Goal: Task Accomplishment & Management: Use online tool/utility

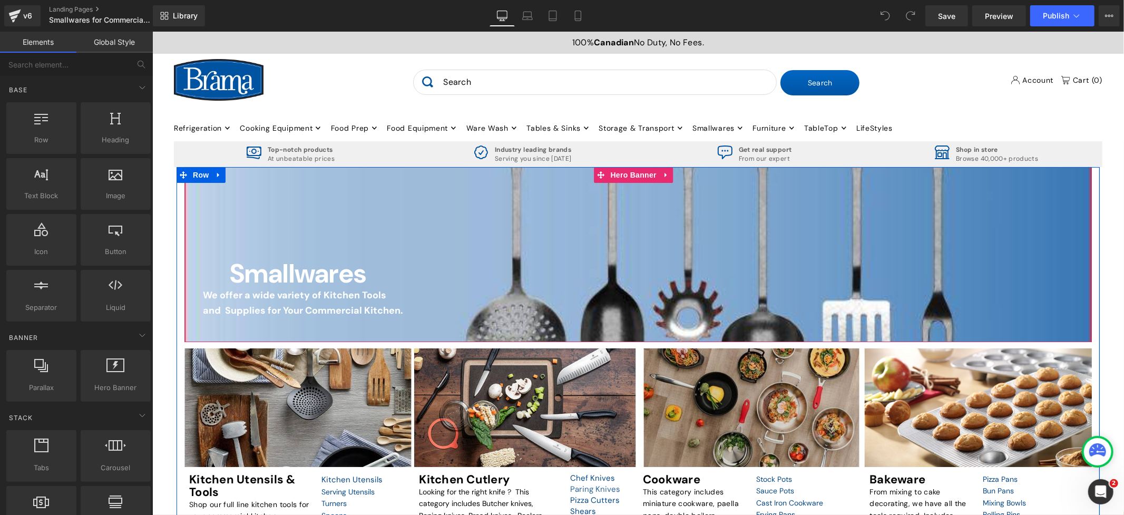
scroll to position [532, 0]
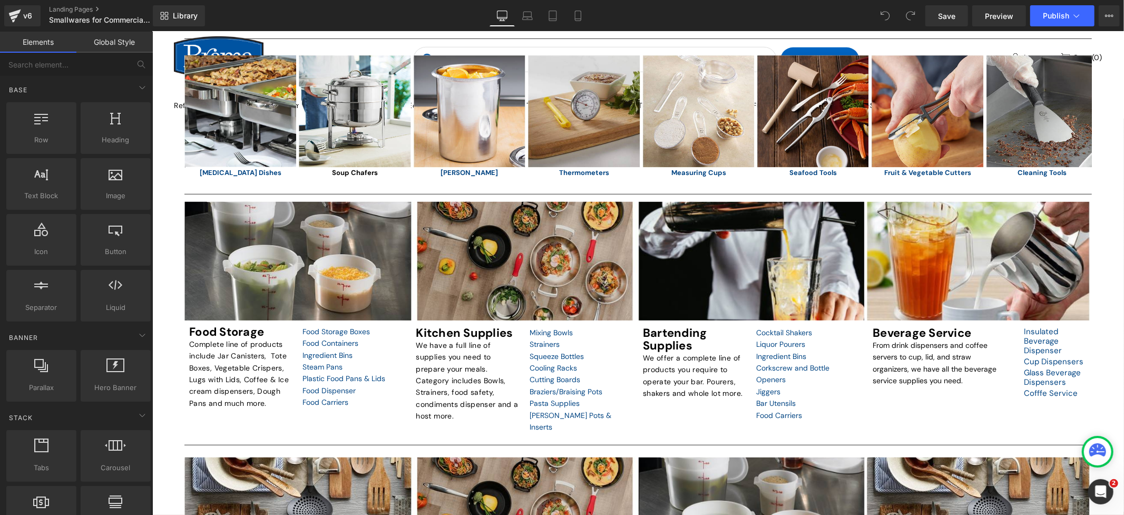
click at [1104, 385] on div "Smallwares Heading We offer a wide variety of Kitchen Tools and Supplies for Yo…" at bounding box center [638, 229] width 972 height 1191
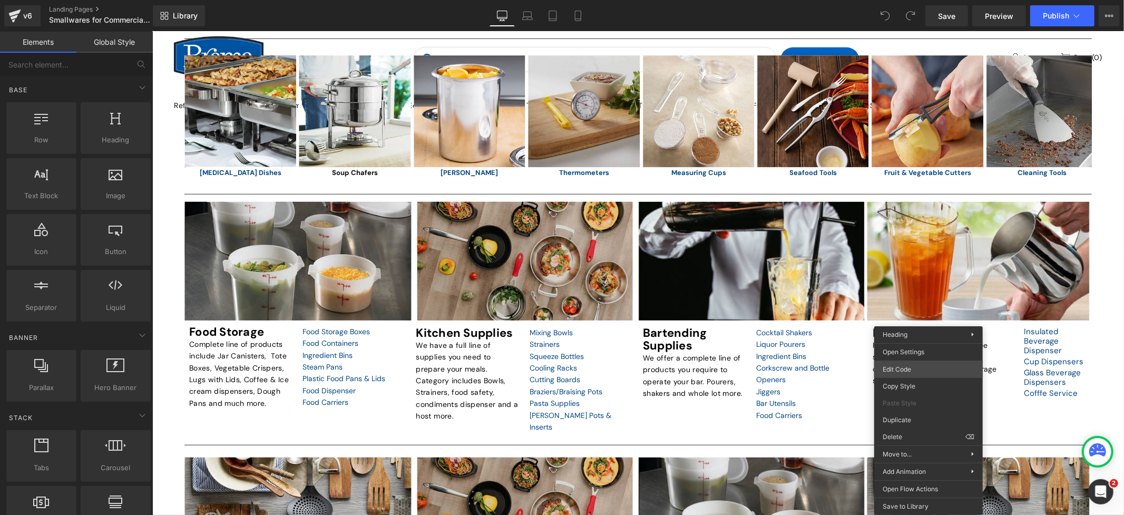
click at [942, 364] on body "You are previewing how the will restyle your page. You can not edit Elements in…" at bounding box center [562, 257] width 1124 height 515
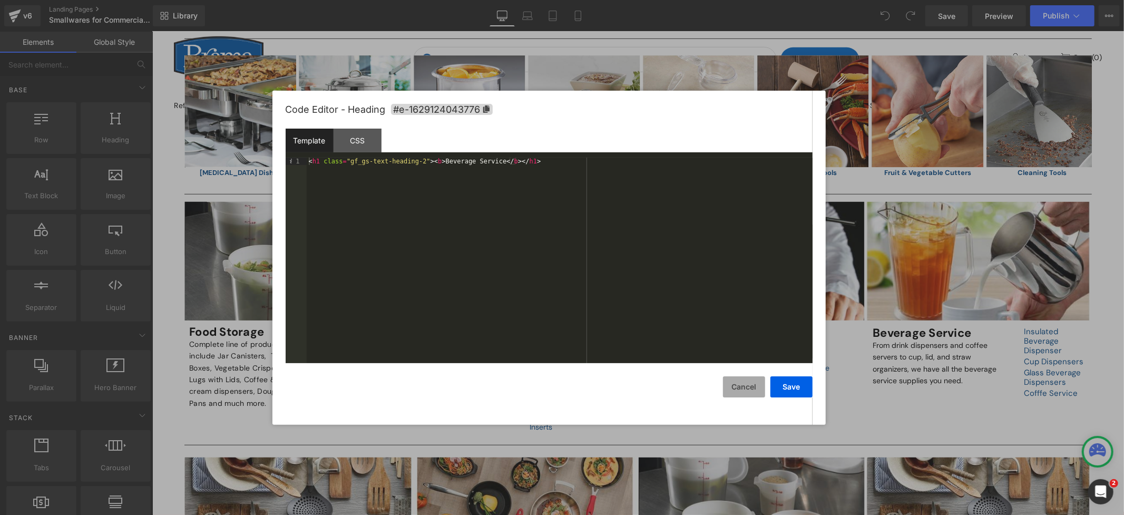
click at [756, 387] on button "Cancel" at bounding box center [744, 386] width 42 height 21
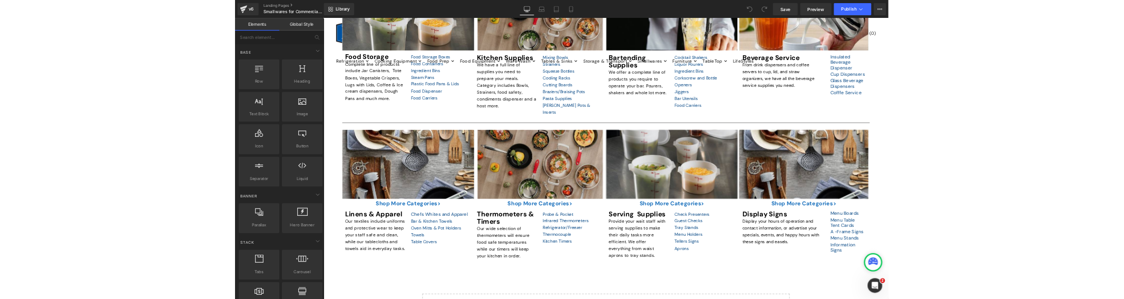
scroll to position [649, 0]
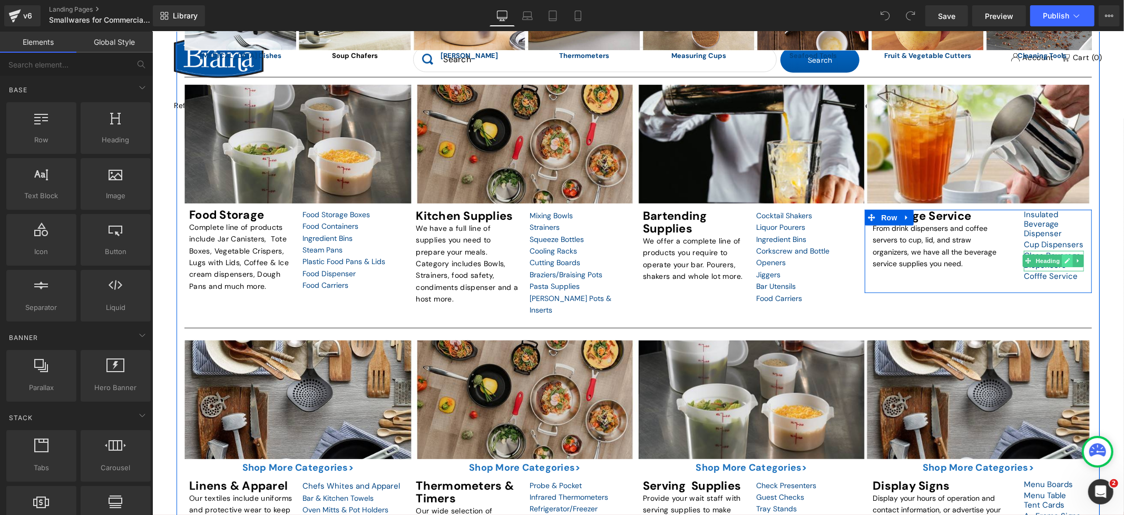
click at [1064, 263] on icon at bounding box center [1067, 260] width 6 height 6
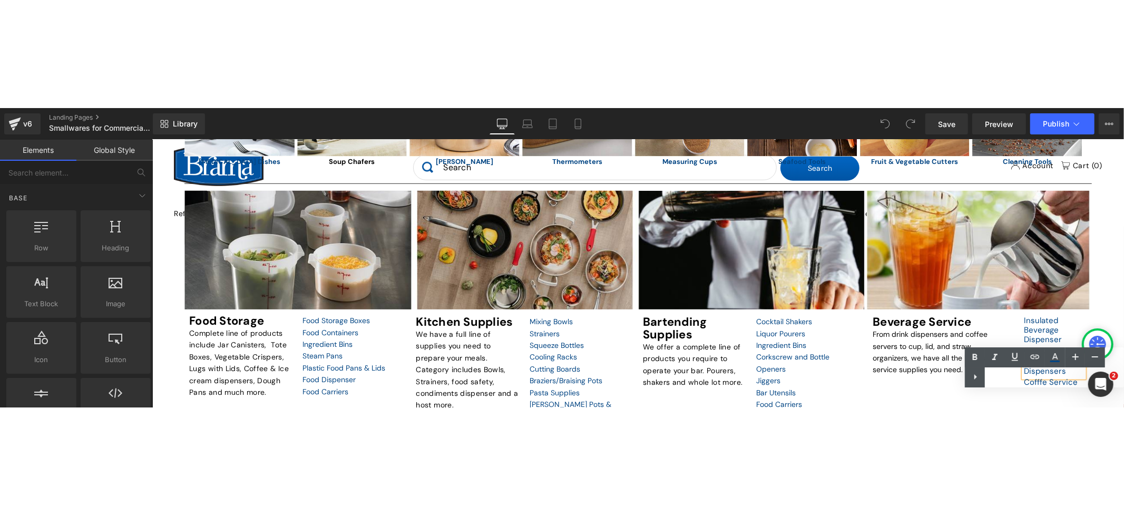
scroll to position [647, 0]
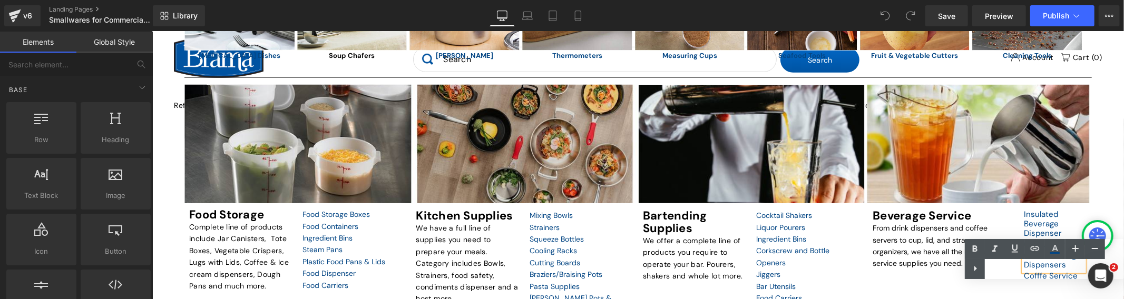
click at [950, 290] on div "Beverage Service Heading From drink dispensers and coffee servers to cup, lid, …" at bounding box center [977, 250] width 227 height 83
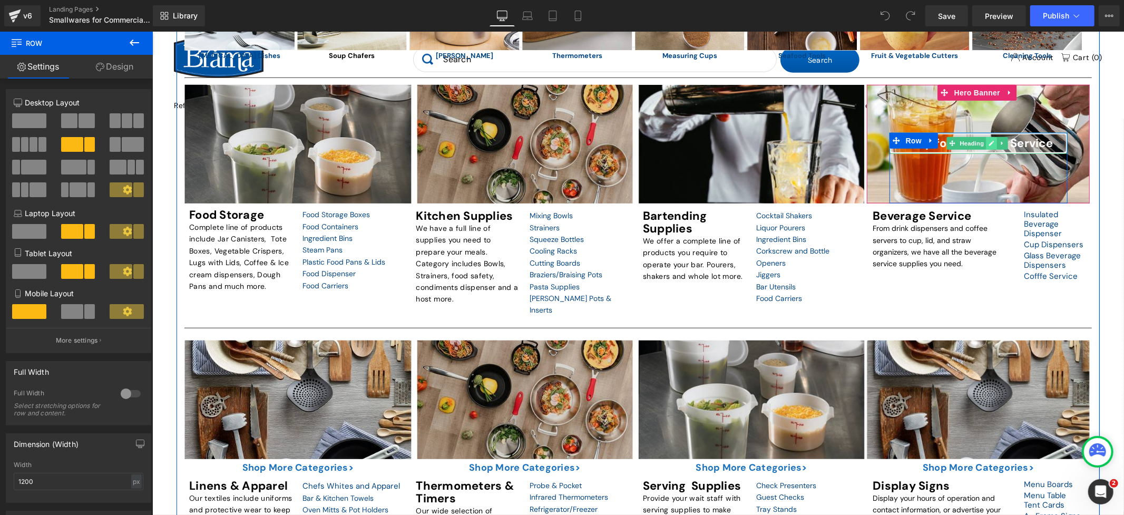
click at [988, 145] on icon at bounding box center [990, 142] width 5 height 5
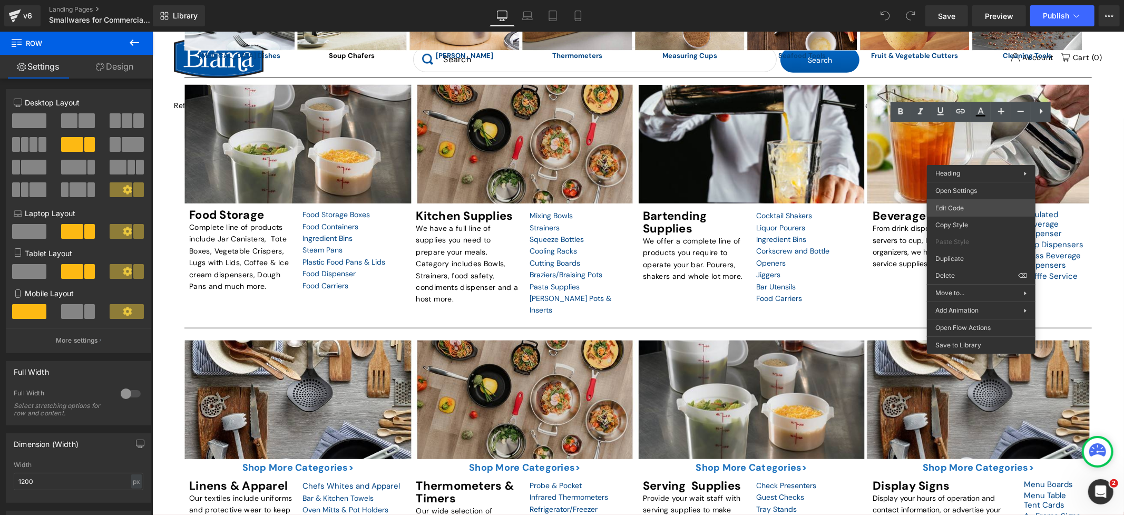
click at [976, 205] on body "You are previewing how the will restyle your page. You can not edit Elements in…" at bounding box center [562, 257] width 1124 height 515
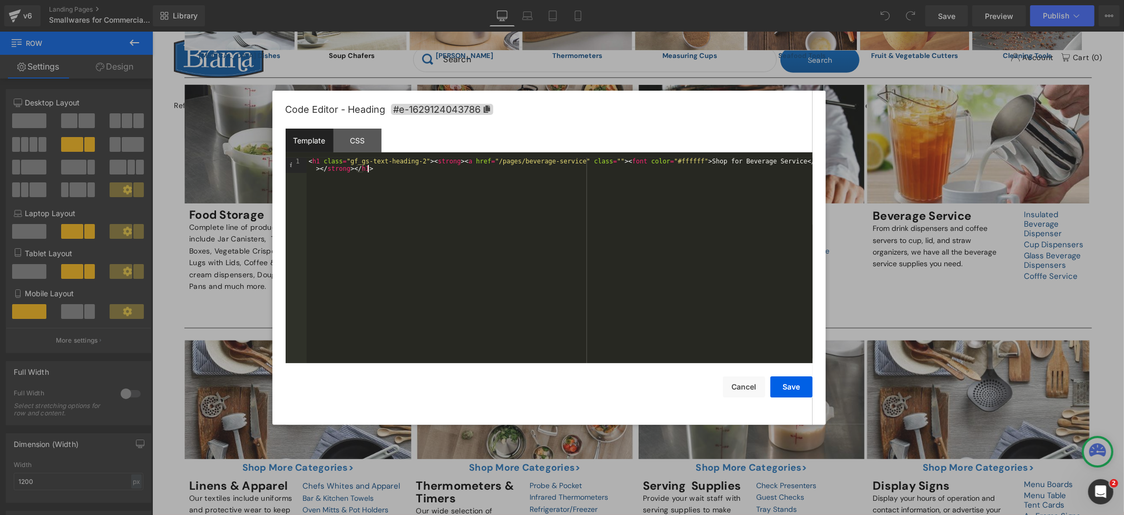
scroll to position [1, 0]
drag, startPoint x: 512, startPoint y: 218, endPoint x: 287, endPoint y: 149, distance: 235.3
click at [287, 149] on div "Template CSS 1 < h1 class = "gf_gs-text-heading-2" > < strong > < a href = "/pa…" at bounding box center [549, 246] width 527 height 234
click at [798, 383] on button "Save" at bounding box center [791, 386] width 42 height 21
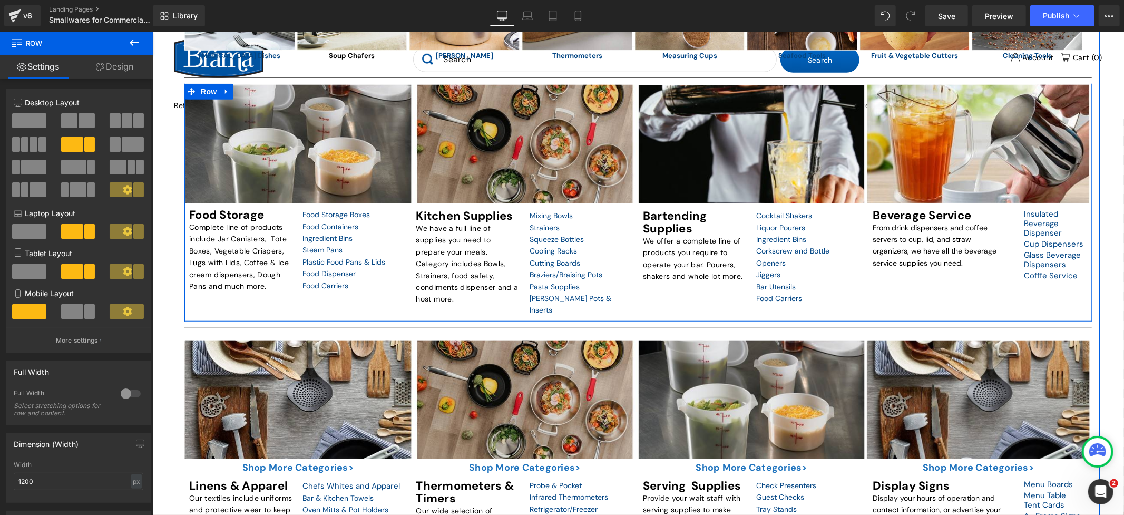
click at [935, 314] on div ">Shop for Food Storage Heading Row Hero Banner Food Storage Heading Complete li…" at bounding box center [637, 202] width 907 height 238
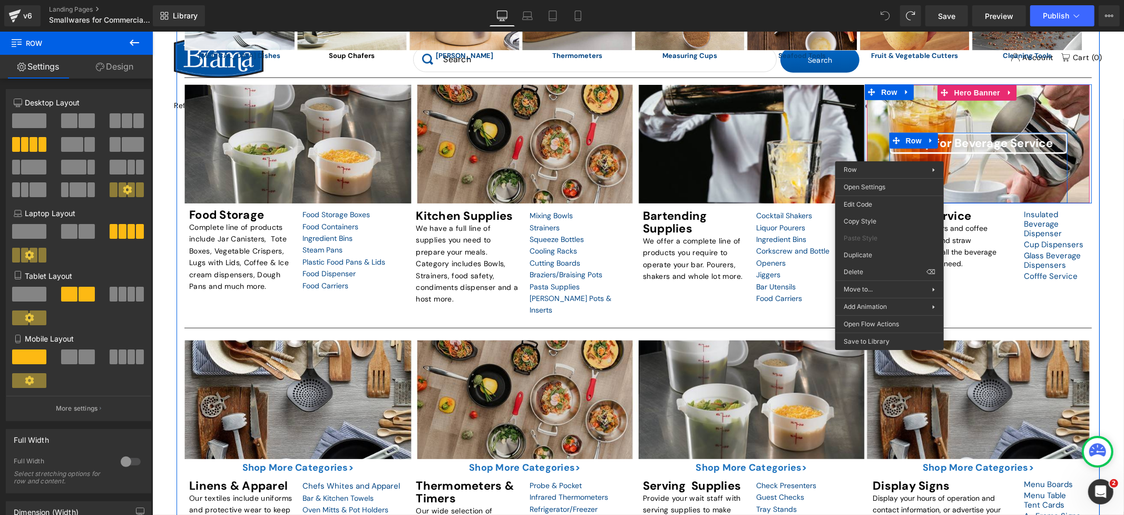
click at [997, 175] on div "Shop for Beverage Service Heading Row" at bounding box center [978, 167] width 178 height 71
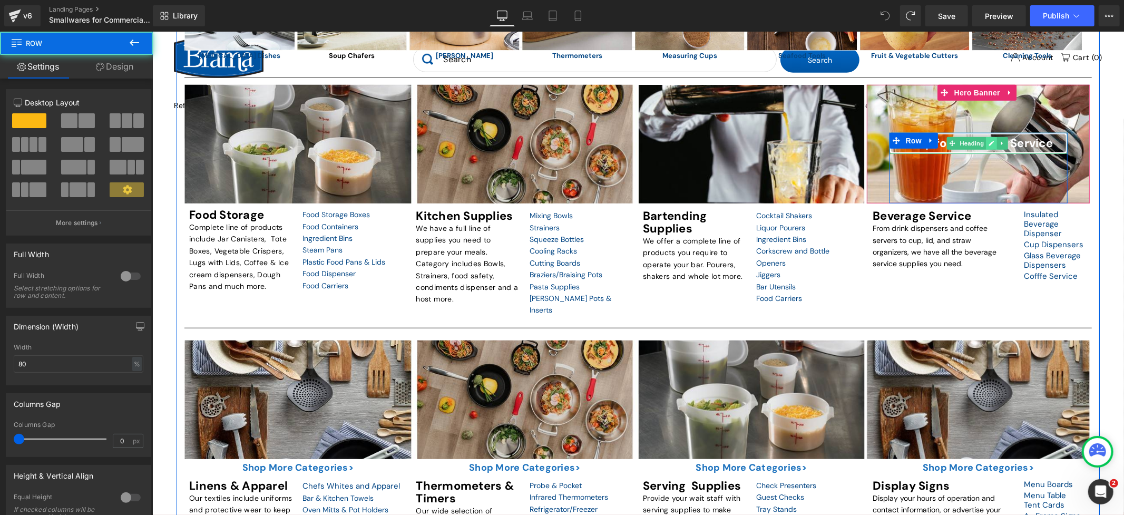
click at [985, 149] on link at bounding box center [990, 142] width 11 height 13
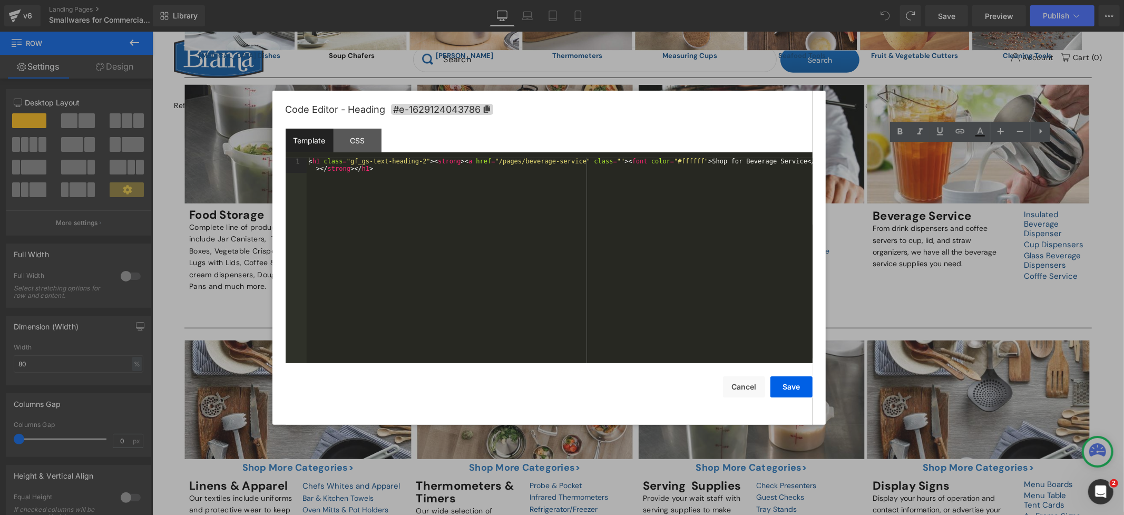
click at [912, 209] on body "You are previewing how the will restyle your page. You can not edit Elements in…" at bounding box center [562, 257] width 1124 height 515
click at [594, 257] on div "< h1 class = "gf_gs-text-heading-2" > < strong > < a href = "/pages/beverage-se…" at bounding box center [560, 276] width 506 height 236
drag, startPoint x: 450, startPoint y: 161, endPoint x: 599, endPoint y: 159, distance: 148.6
click at [599, 159] on div "< h1 class = "gf_gs-text-heading-2" > < strong > < a href = "/pages/beverage-se…" at bounding box center [560, 276] width 506 height 236
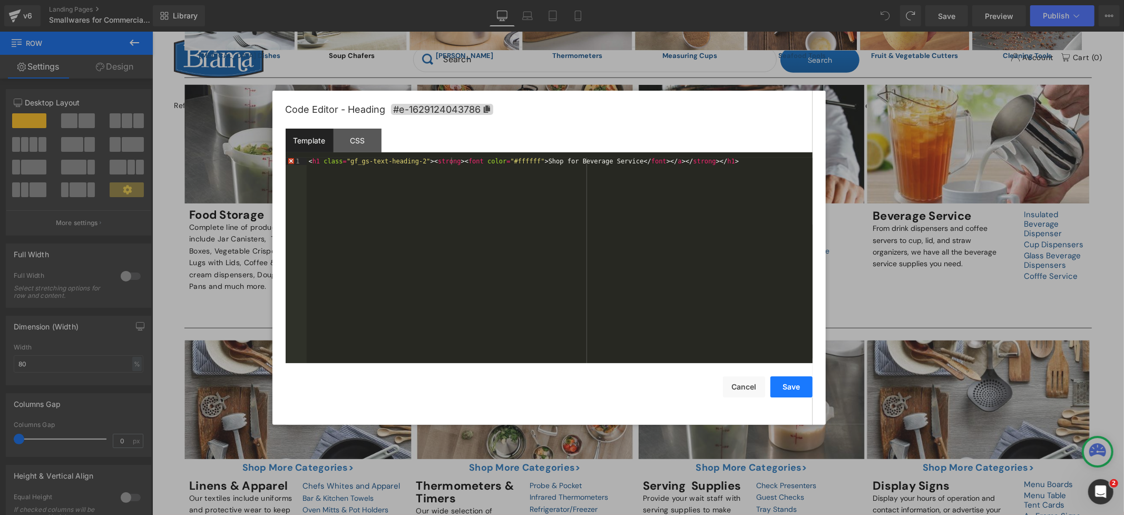
click at [791, 389] on button "Save" at bounding box center [791, 386] width 42 height 21
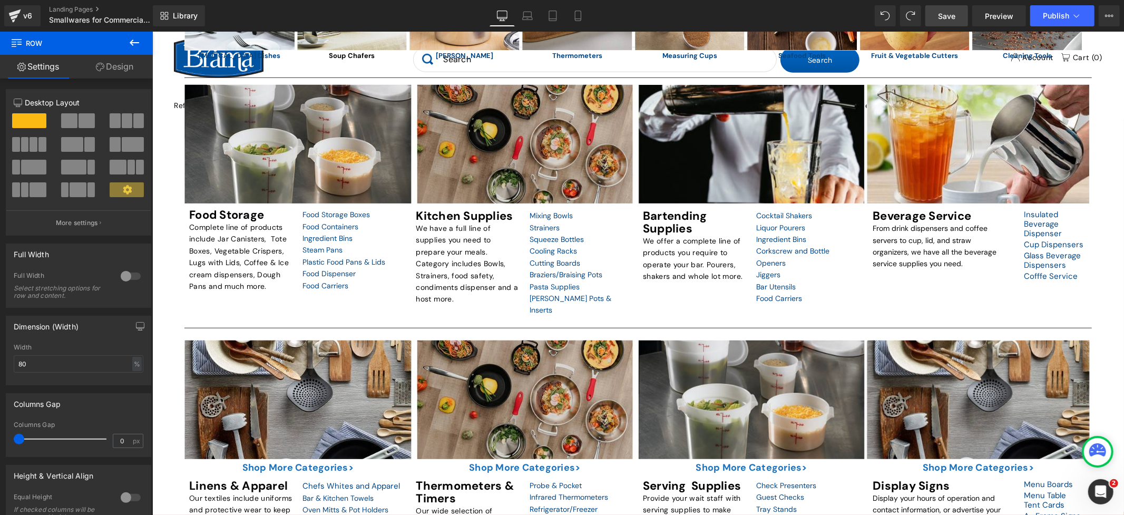
click at [958, 13] on link "Save" at bounding box center [946, 15] width 43 height 21
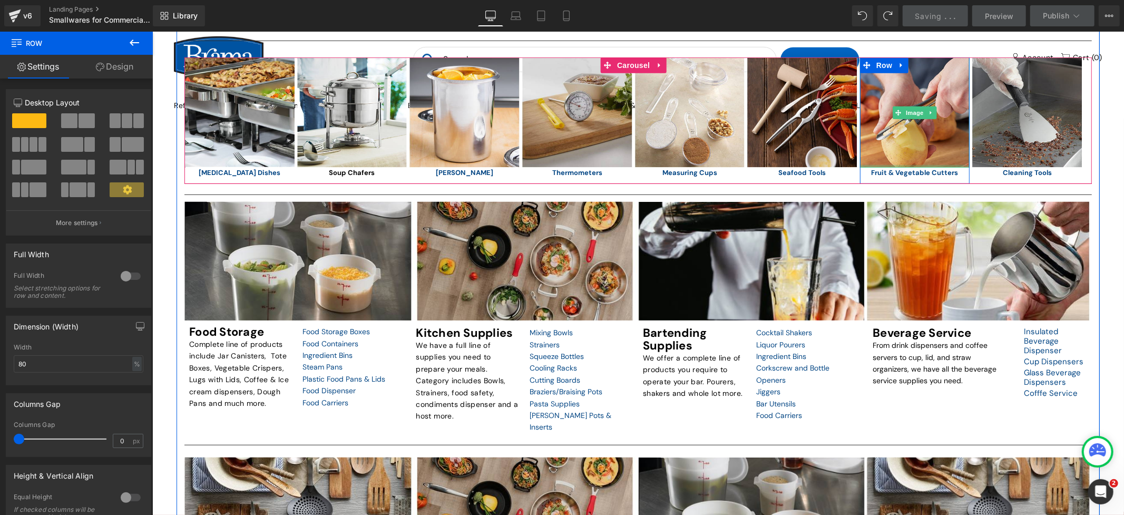
scroll to position [472, 0]
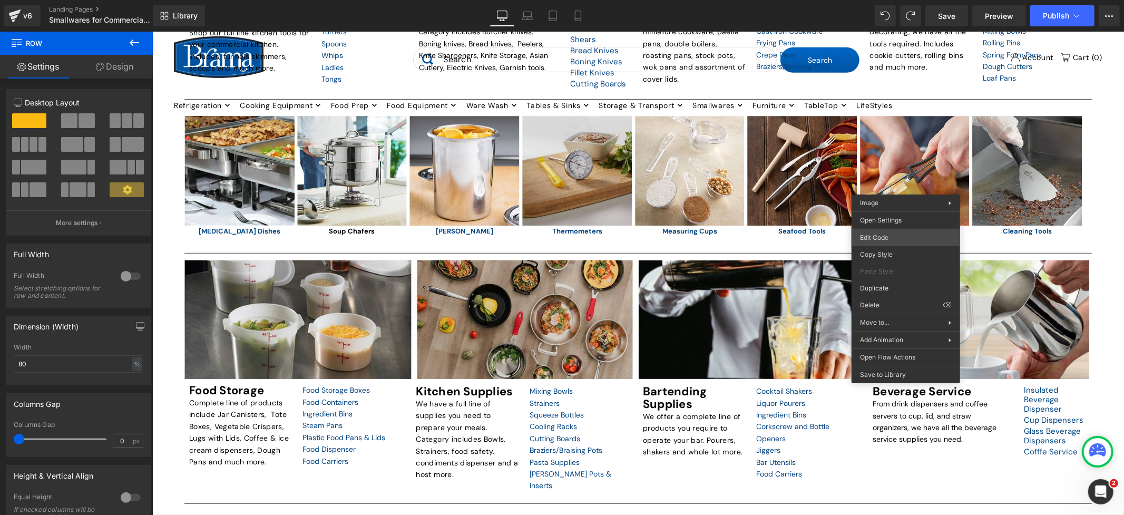
click at [897, 236] on body "You are previewing how the will restyle your page. You can not edit Elements in…" at bounding box center [562, 257] width 1124 height 515
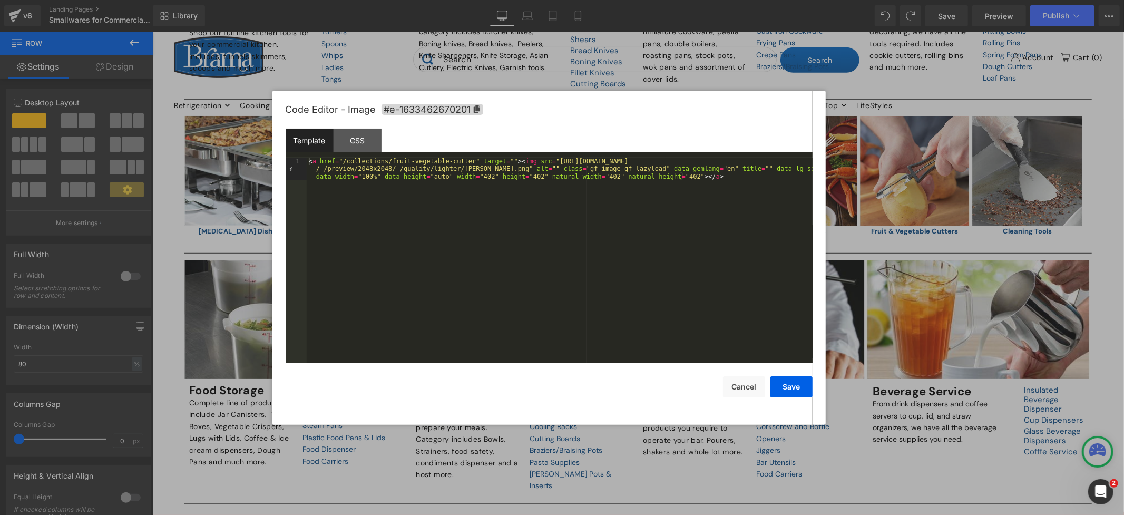
scroll to position [1, 0]
drag, startPoint x: 503, startPoint y: 160, endPoint x: 306, endPoint y: 162, distance: 197.1
click at [306, 162] on pre "1 < a href = "/collections/fruit-vegetable-cutter" target = "" > < img src = "[…" at bounding box center [549, 260] width 527 height 205
click at [788, 386] on button "Save" at bounding box center [791, 386] width 42 height 21
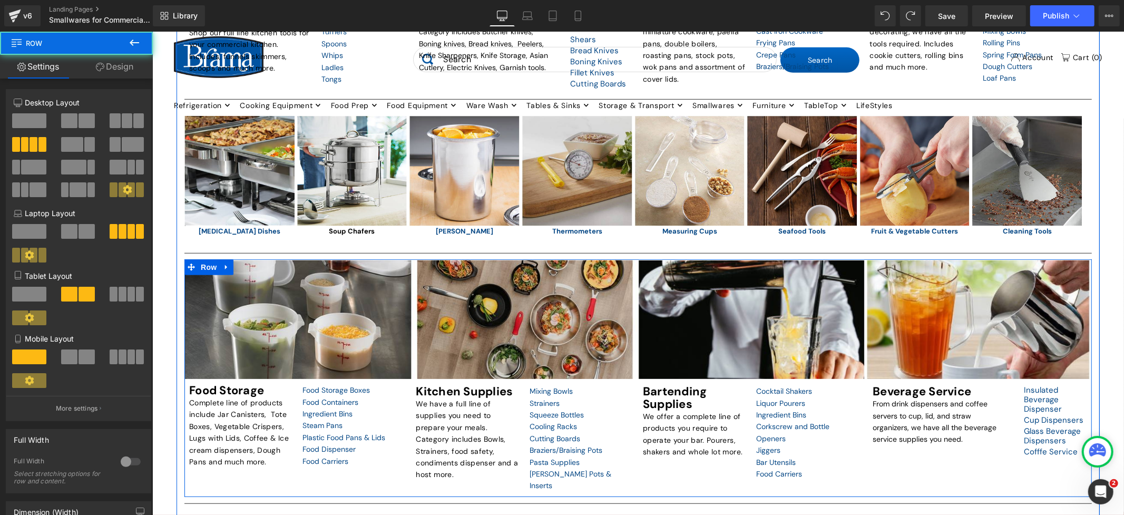
click at [879, 486] on div ">Shop for Food Storage Heading Row Hero Banner Food Storage Heading Complete li…" at bounding box center [637, 378] width 907 height 238
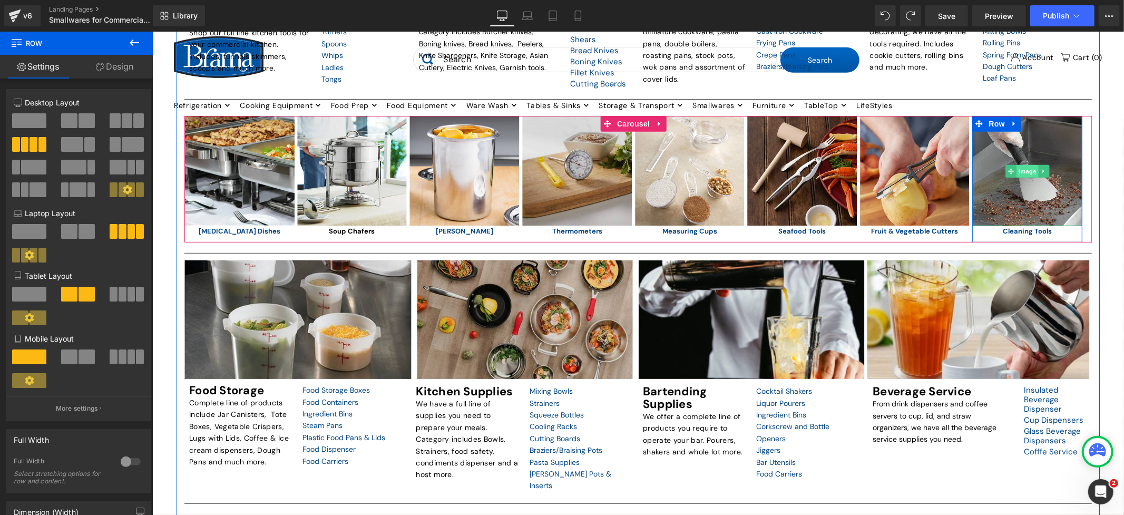
click at [1026, 177] on span "Image" at bounding box center [1027, 170] width 22 height 13
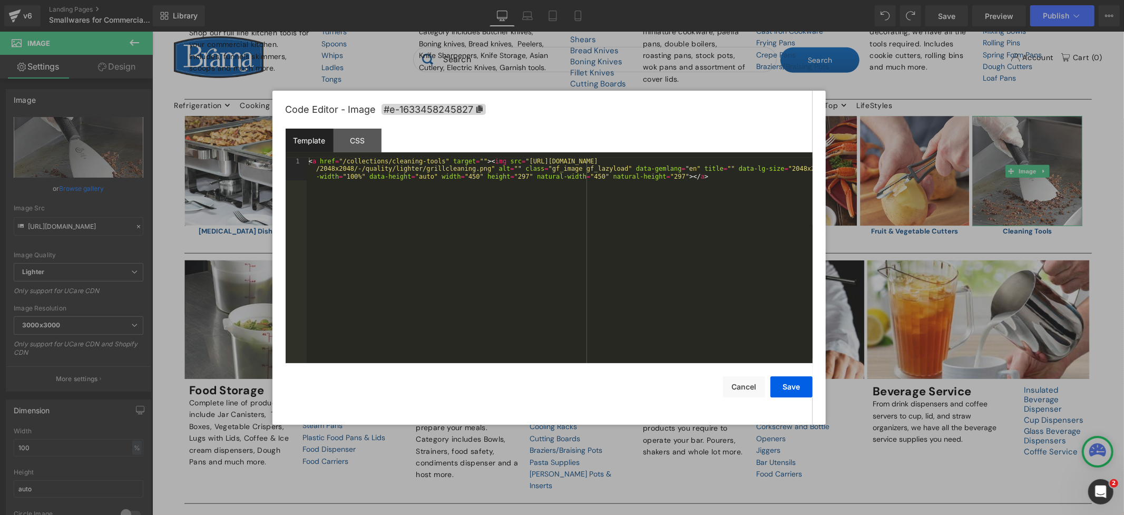
click at [1010, 234] on body "Image You are previewing how the will restyle your page. You can not edit Eleme…" at bounding box center [562, 257] width 1124 height 515
click at [745, 383] on button "Cancel" at bounding box center [744, 386] width 42 height 21
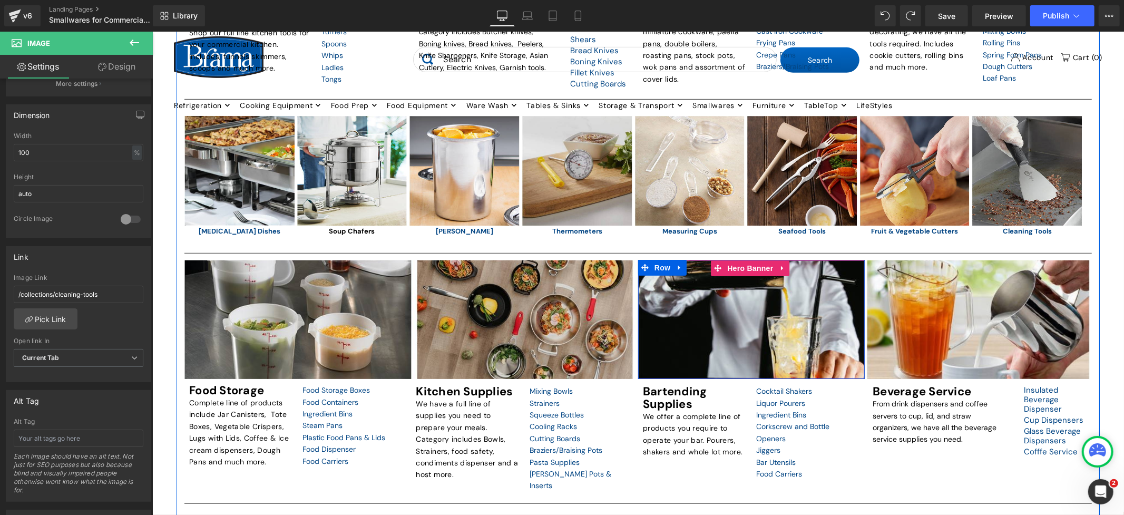
scroll to position [21, 0]
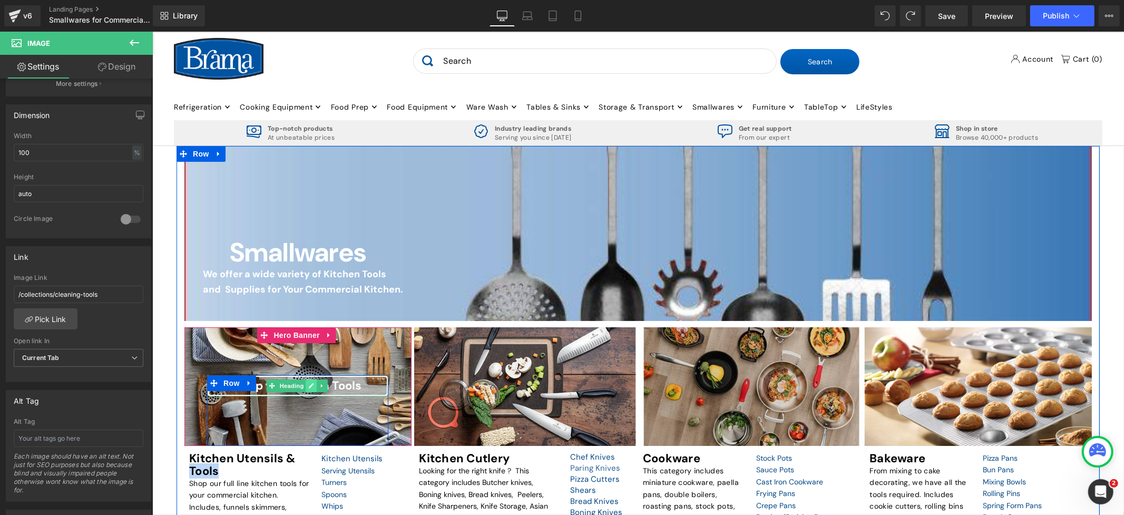
click at [305, 391] on link at bounding box center [310, 385] width 11 height 13
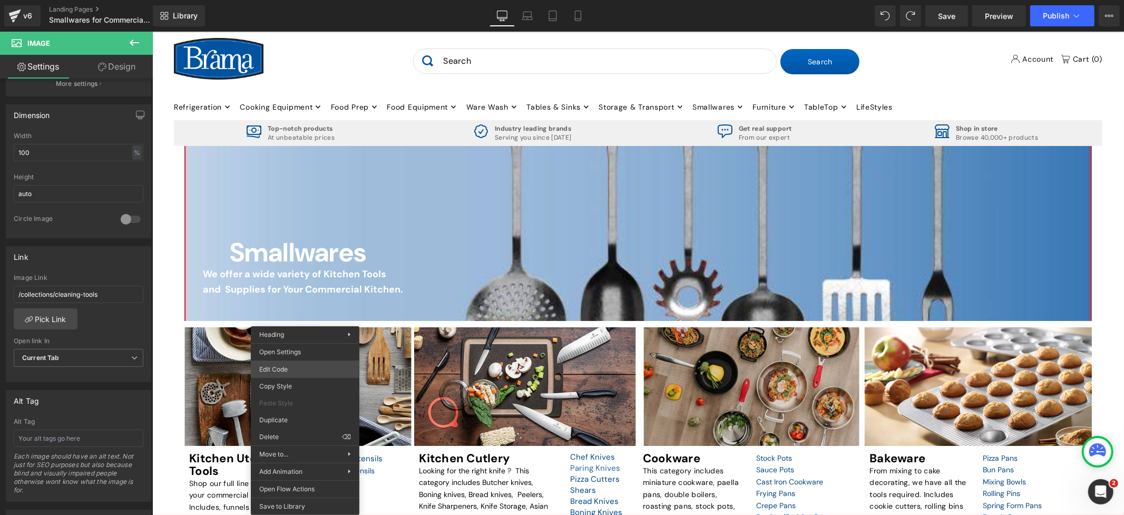
click at [294, 0] on div "Image You are previewing how the will restyle your page. You can not edit Eleme…" at bounding box center [562, 0] width 1124 height 0
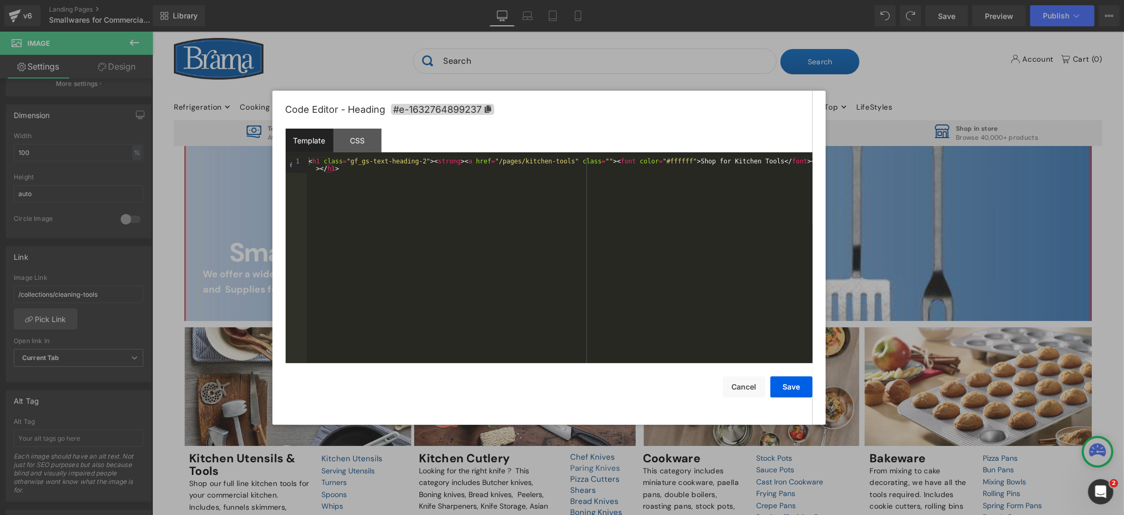
scroll to position [1, 0]
click at [557, 241] on div "< h1 class = "gf_gs-text-heading-2" > < strong > < a href = "/pages/kitchen-too…" at bounding box center [560, 276] width 506 height 236
drag, startPoint x: 589, startPoint y: 162, endPoint x: 452, endPoint y: 164, distance: 137.0
click at [452, 164] on div "< h1 class = "gf_gs-text-heading-2" > < strong > < a href = "/pages/kitchen-too…" at bounding box center [560, 276] width 506 height 236
click at [689, 466] on div at bounding box center [562, 257] width 1124 height 515
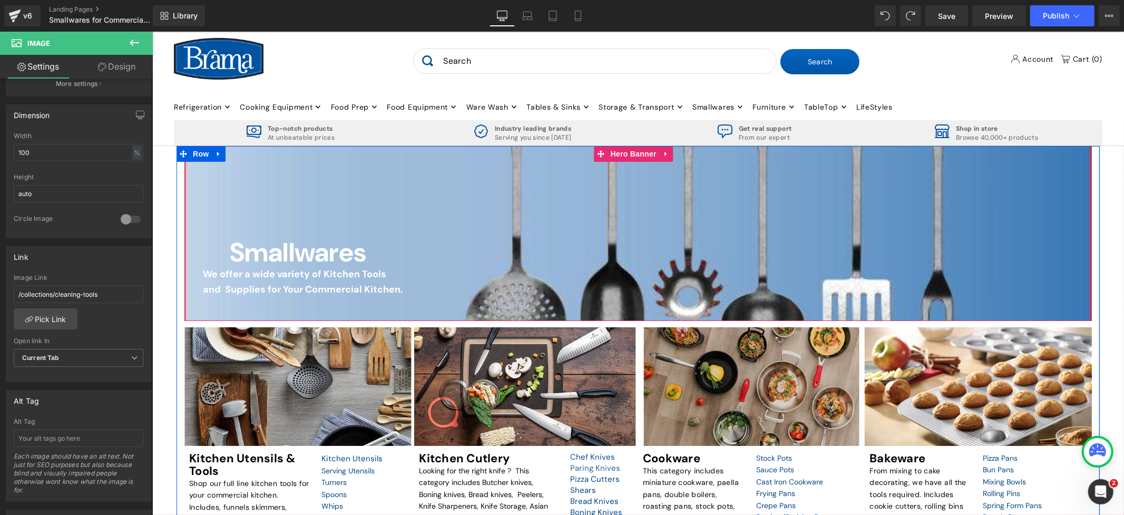
click at [256, 173] on div at bounding box center [637, 232] width 907 height 175
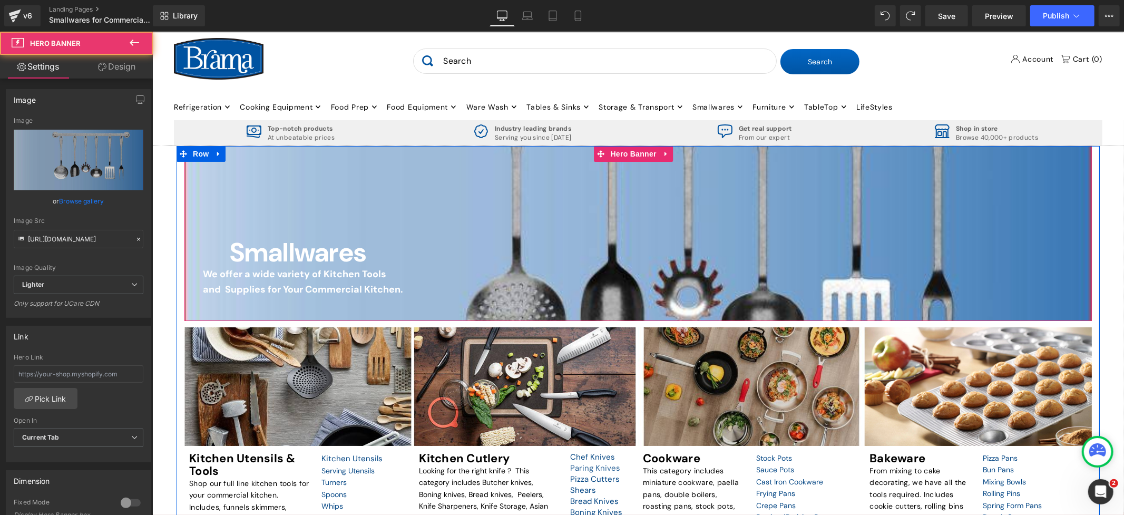
click at [459, 190] on div at bounding box center [637, 232] width 907 height 175
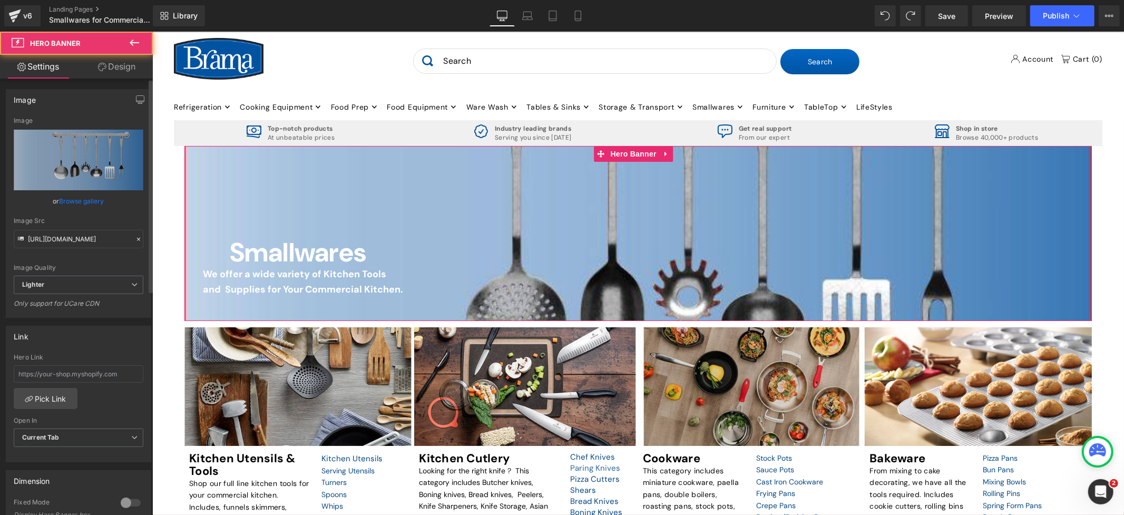
click at [92, 202] on link "Browse gallery" at bounding box center [82, 201] width 45 height 18
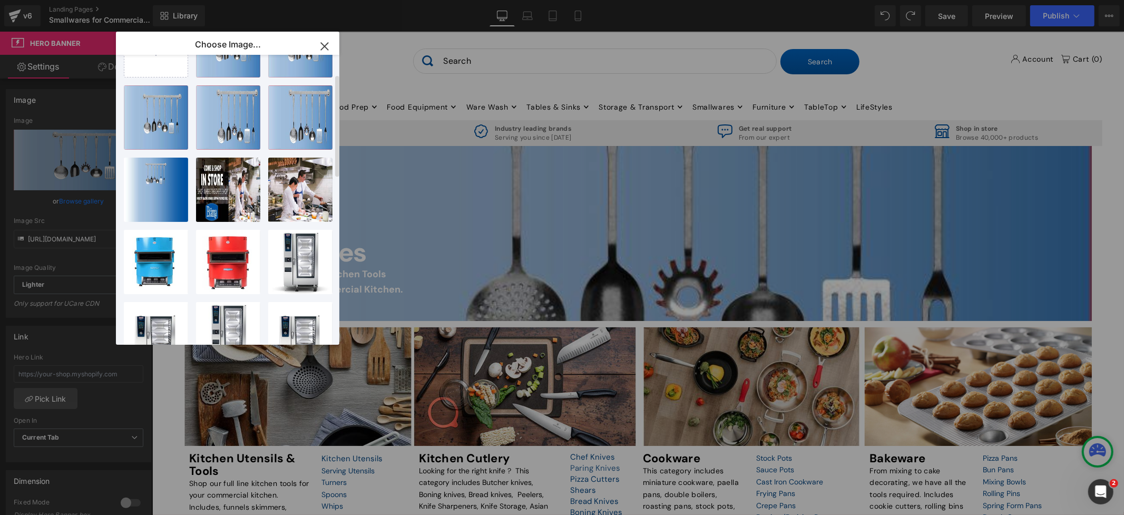
scroll to position [0, 0]
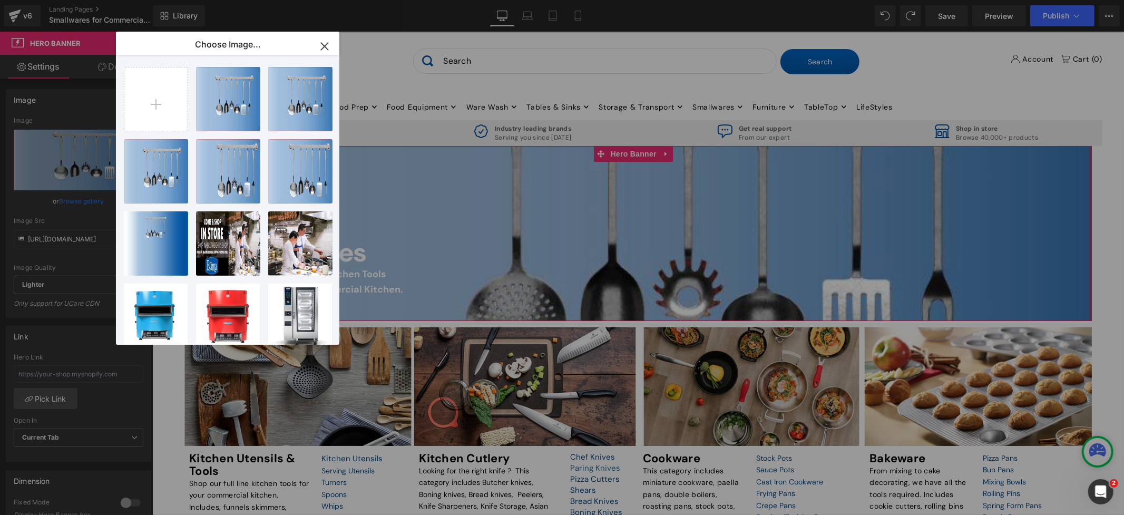
click at [83, 0] on div "Image You are previewing how the will restyle your page. You can not edit Eleme…" at bounding box center [562, 0] width 1124 height 0
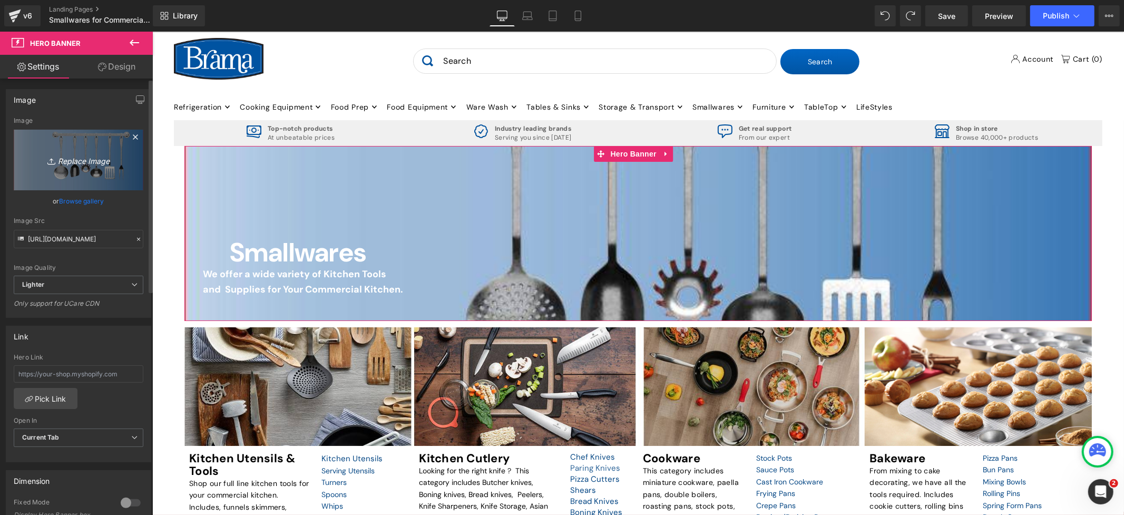
click at [84, 164] on icon "Replace Image" at bounding box center [78, 159] width 84 height 13
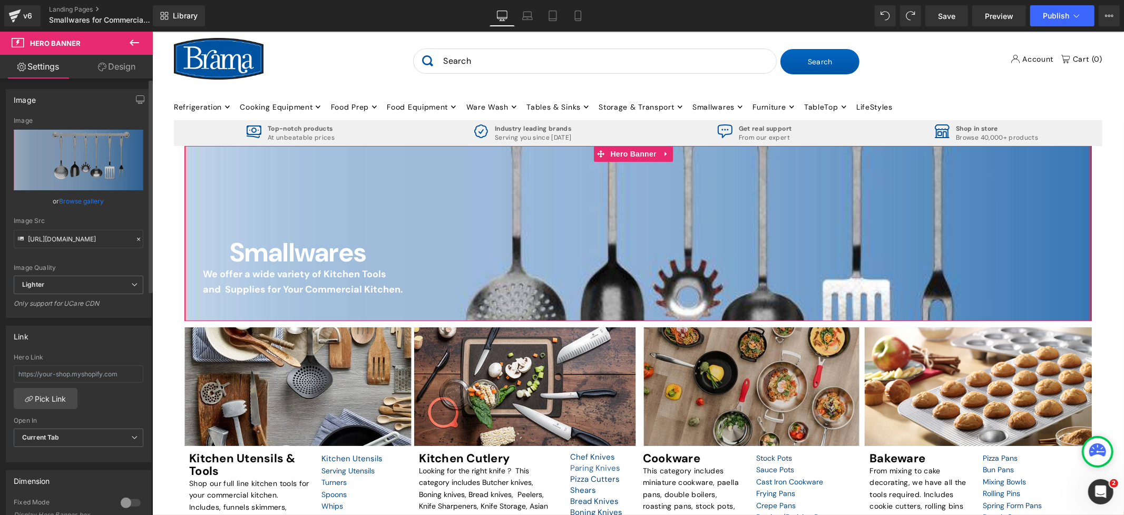
click at [82, 200] on link "Browse gallery" at bounding box center [82, 201] width 45 height 18
click at [74, 0] on div "Image You are previewing how the will restyle your page. You can not edit Eleme…" at bounding box center [562, 0] width 1124 height 0
click at [63, 240] on input "[URL][DOMAIN_NAME]" at bounding box center [79, 239] width 130 height 18
click at [135, 239] on icon at bounding box center [138, 239] width 7 height 7
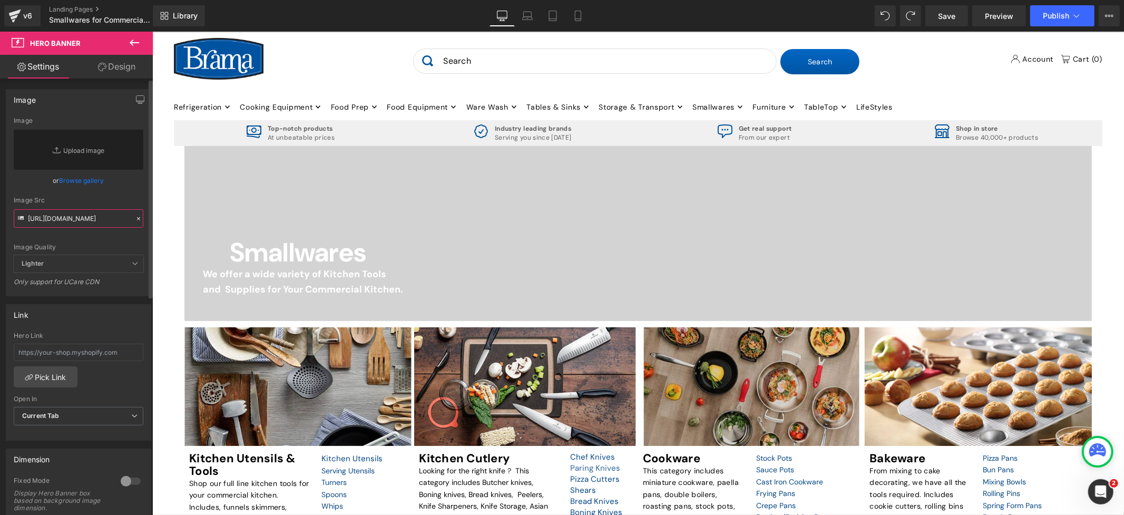
click at [64, 218] on input "[URL][DOMAIN_NAME]" at bounding box center [79, 218] width 130 height 18
paste input "[URL][DOMAIN_NAME]"
type input "[URL][DOMAIN_NAME]"
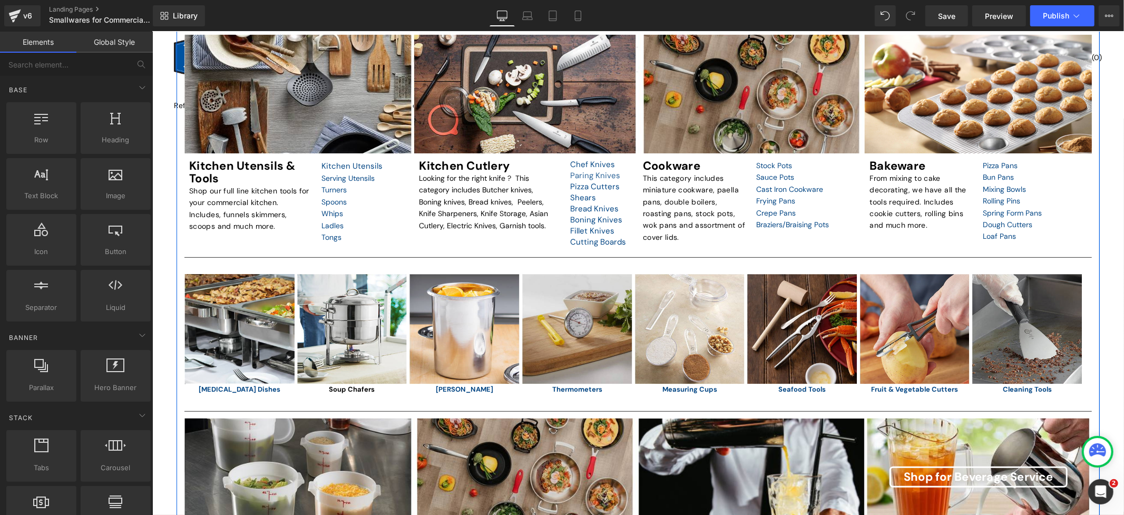
scroll to position [489, 0]
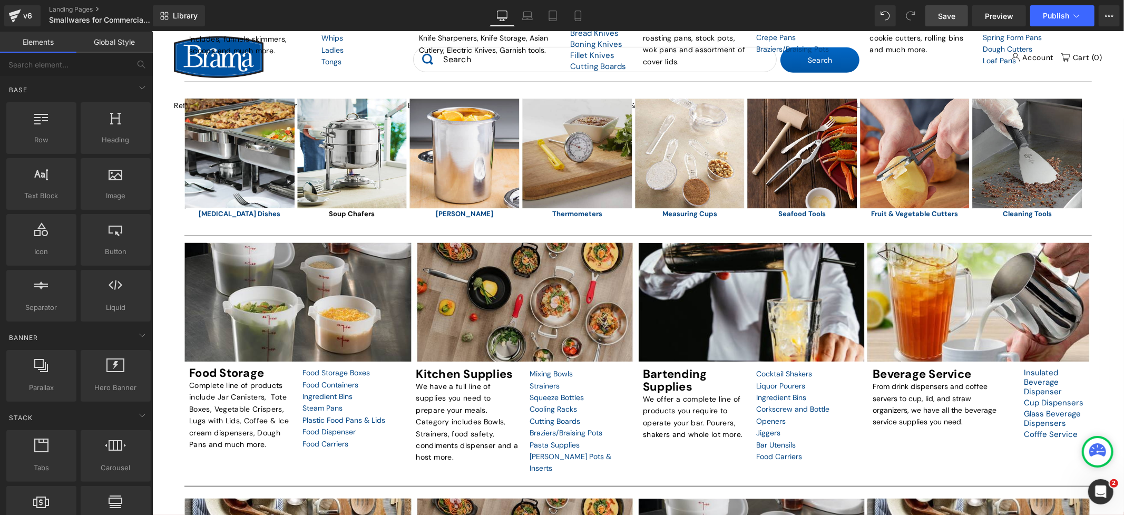
click at [942, 22] on link "Save" at bounding box center [946, 15] width 43 height 21
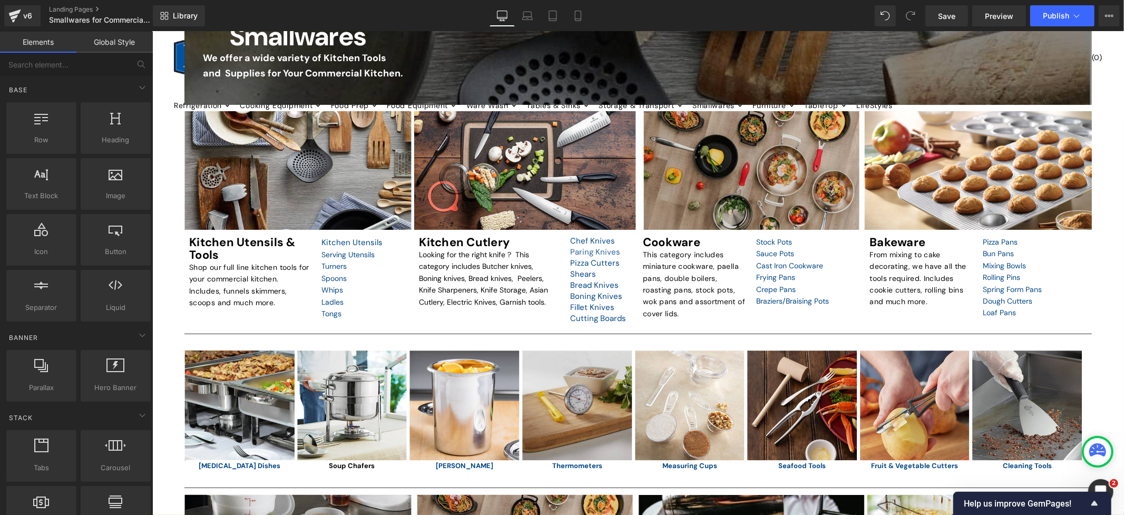
scroll to position [239, 0]
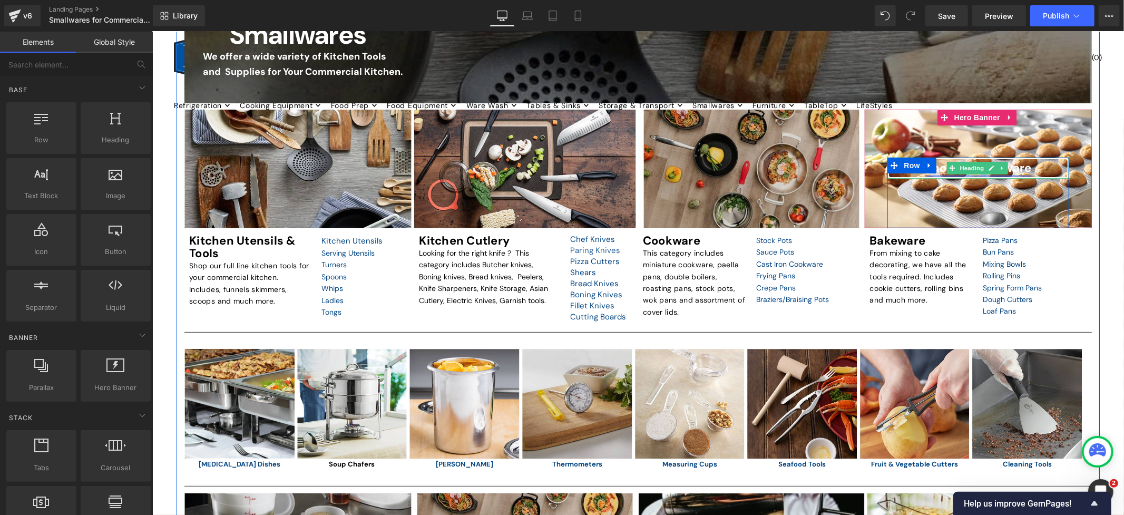
click at [988, 171] on icon at bounding box center [991, 167] width 6 height 6
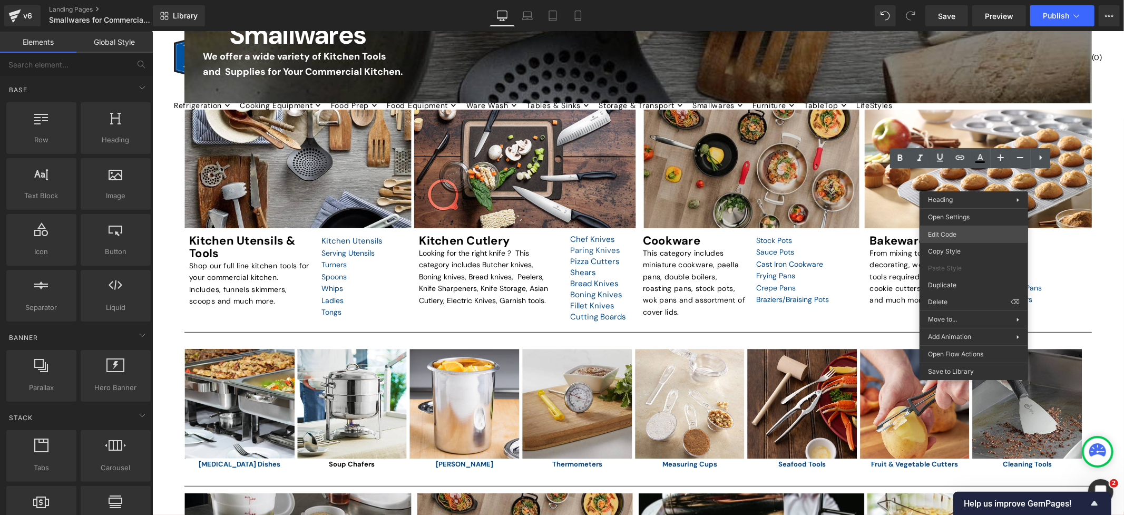
click at [975, 227] on body "Image You are previewing how the will restyle your page. You can not edit Eleme…" at bounding box center [562, 257] width 1124 height 515
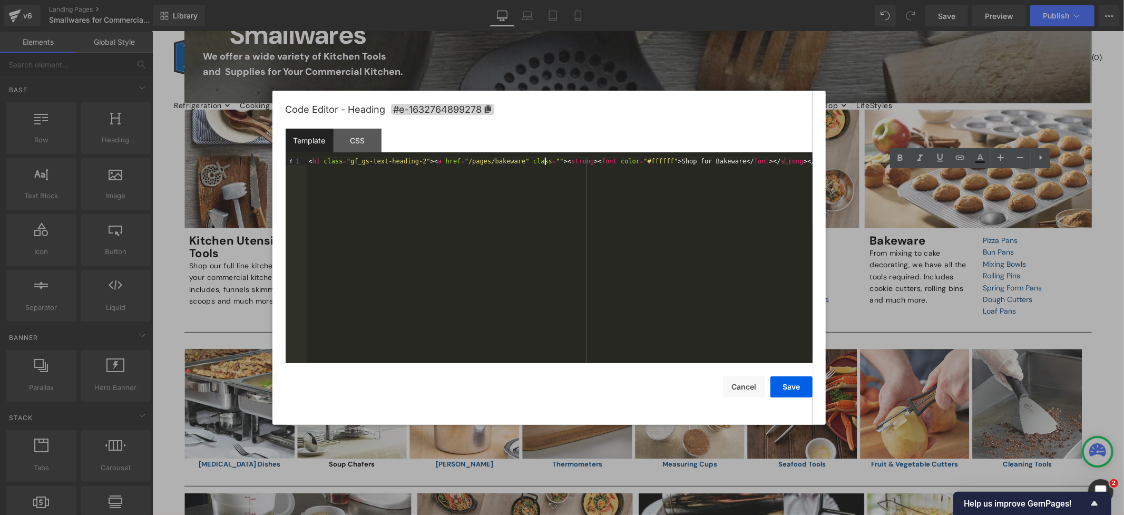
scroll to position [1, 0]
drag, startPoint x: 545, startPoint y: 161, endPoint x: 425, endPoint y: 160, distance: 119.6
click at [425, 160] on div "< h1 class = "gf_gs-text-heading-2" > < a href = "/pages/bakeware" class = "" >…" at bounding box center [560, 268] width 506 height 221
click at [786, 384] on button "Save" at bounding box center [791, 386] width 42 height 21
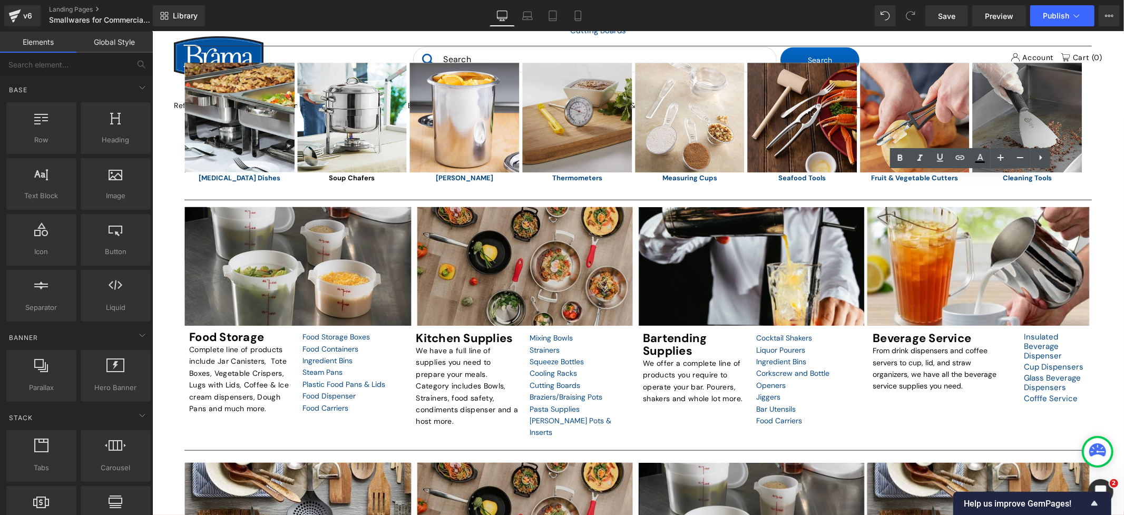
scroll to position [582, 0]
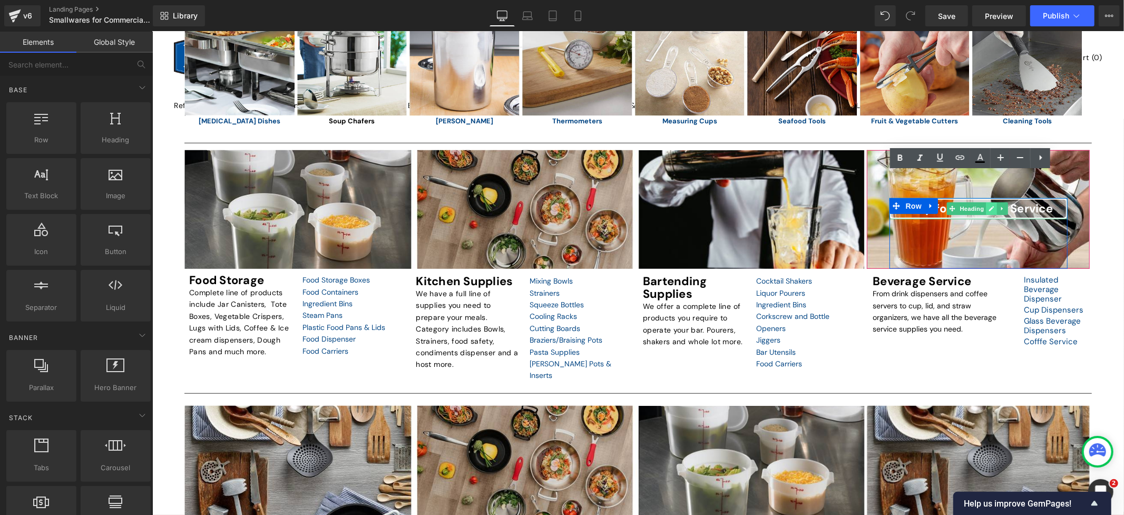
click at [985, 214] on link at bounding box center [990, 208] width 11 height 13
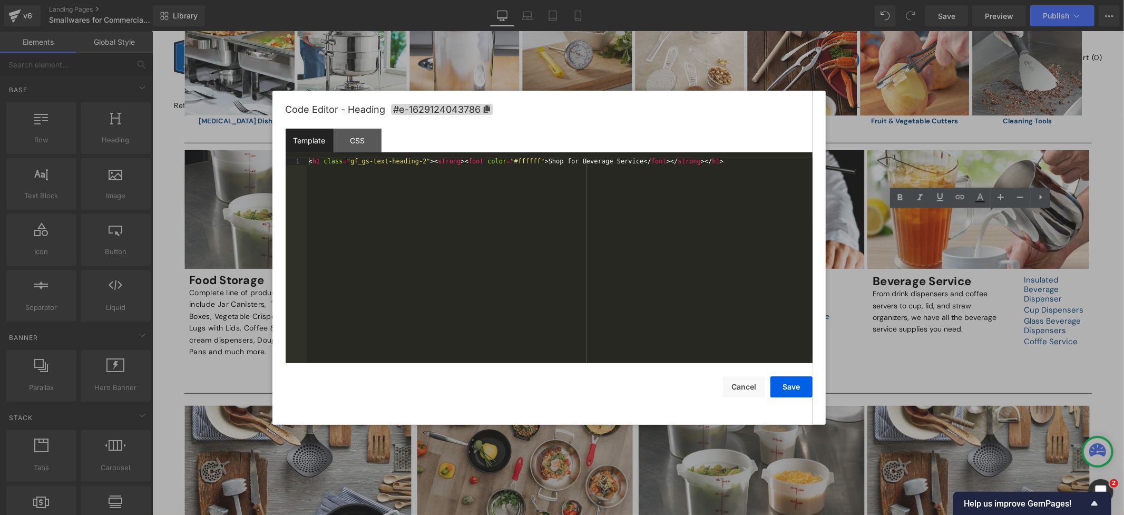
click at [973, 276] on body "Image You are previewing how the will restyle your page. You can not edit Eleme…" at bounding box center [562, 257] width 1124 height 515
drag, startPoint x: 732, startPoint y: 384, endPoint x: 792, endPoint y: 383, distance: 59.5
click at [732, 383] on button "Cancel" at bounding box center [744, 386] width 42 height 21
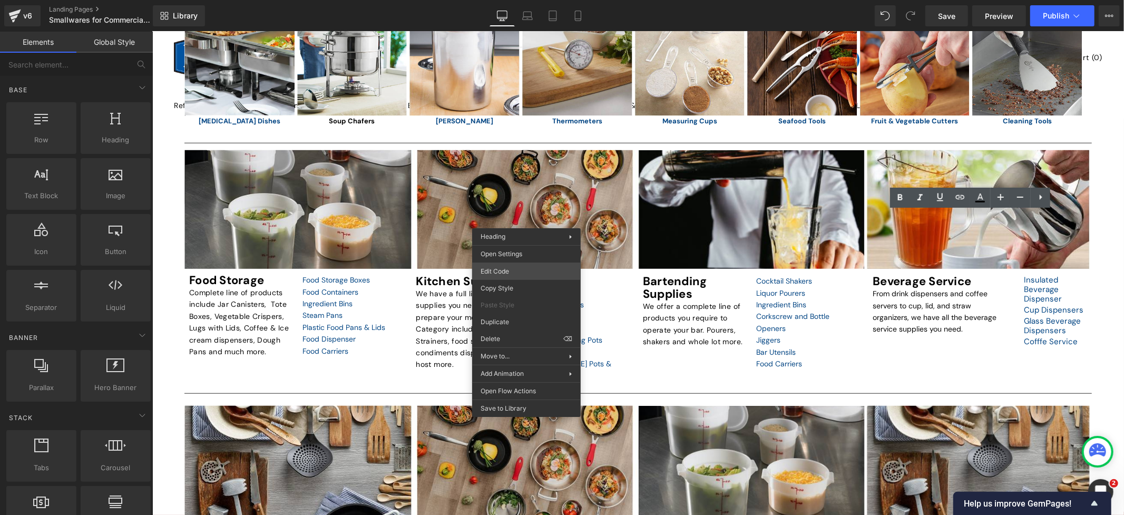
click at [531, 0] on div "Image You are previewing how the will restyle your page. You can not edit Eleme…" at bounding box center [562, 0] width 1124 height 0
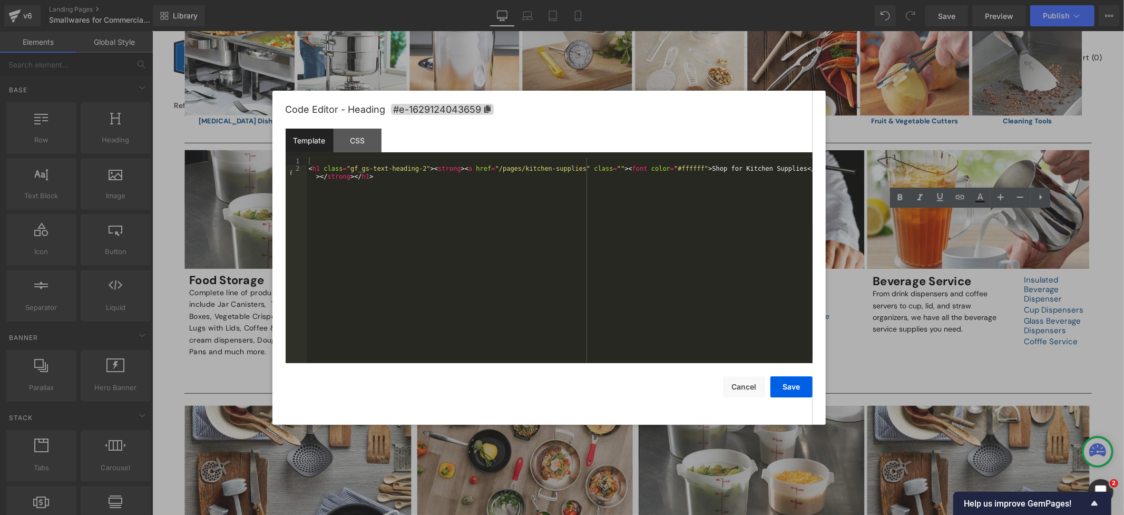
scroll to position [1, 0]
drag, startPoint x: 450, startPoint y: 171, endPoint x: 599, endPoint y: 169, distance: 148.1
click at [599, 169] on div "< h1 class = "gf_gs-text-heading-2" > < strong > < a href = "/pages/kitchen-sup…" at bounding box center [560, 272] width 506 height 228
click at [783, 386] on button "Save" at bounding box center [791, 386] width 42 height 21
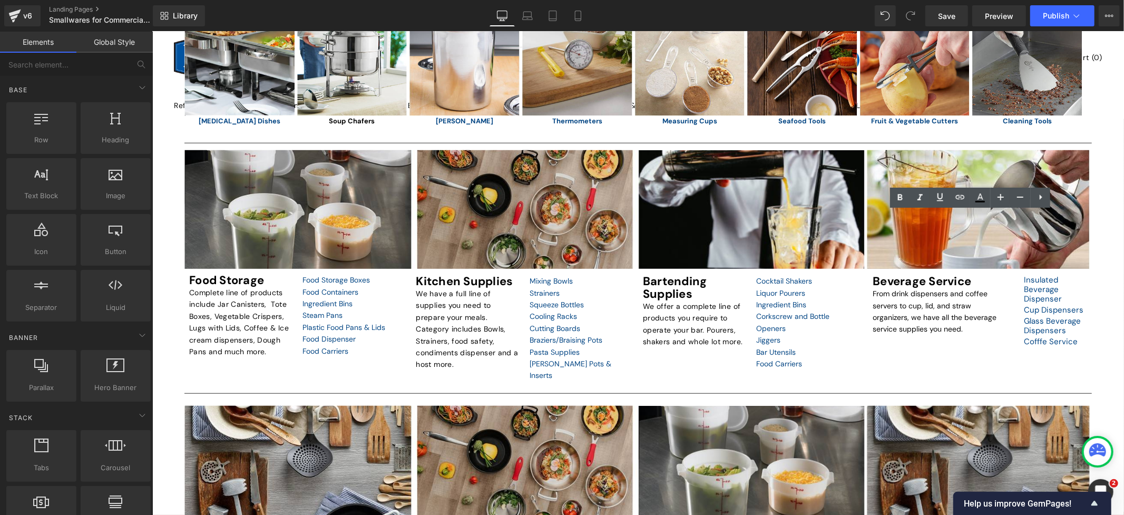
click at [1110, 382] on div "Smallwares Heading We offer a wide variety of Kitchen Tools and Supplies for Yo…" at bounding box center [638, 179] width 972 height 1189
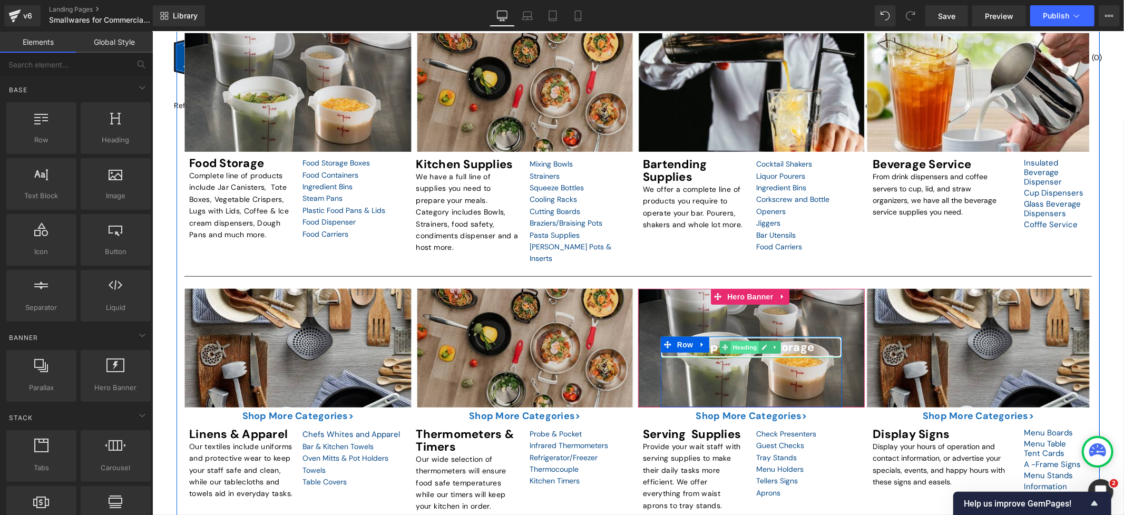
click at [732, 347] on span "Heading" at bounding box center [744, 347] width 28 height 13
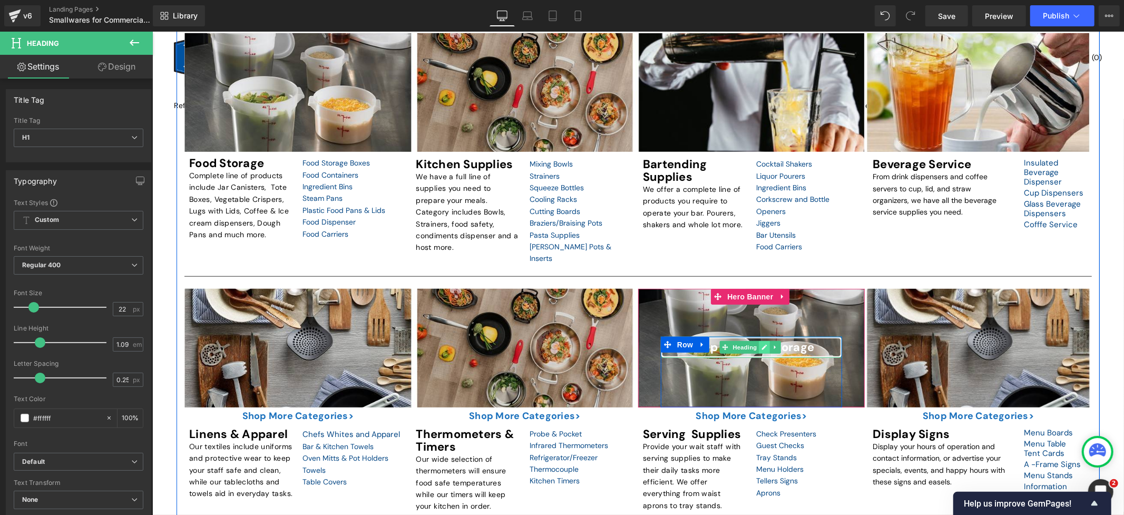
click at [762, 348] on icon at bounding box center [764, 346] width 5 height 5
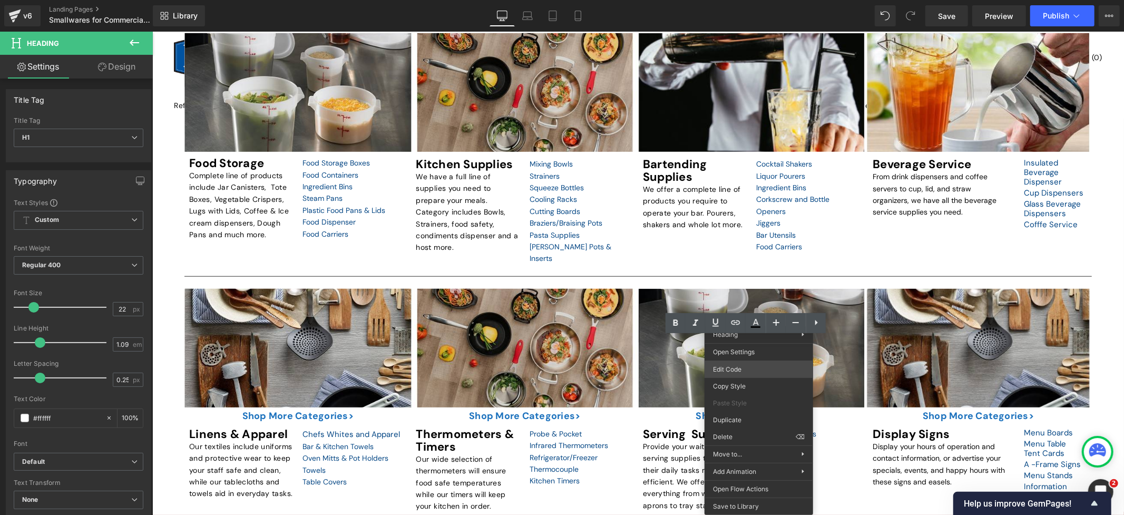
click at [759, 0] on div "Heading You are previewing how the will restyle your page. You can not edit Ele…" at bounding box center [562, 0] width 1124 height 0
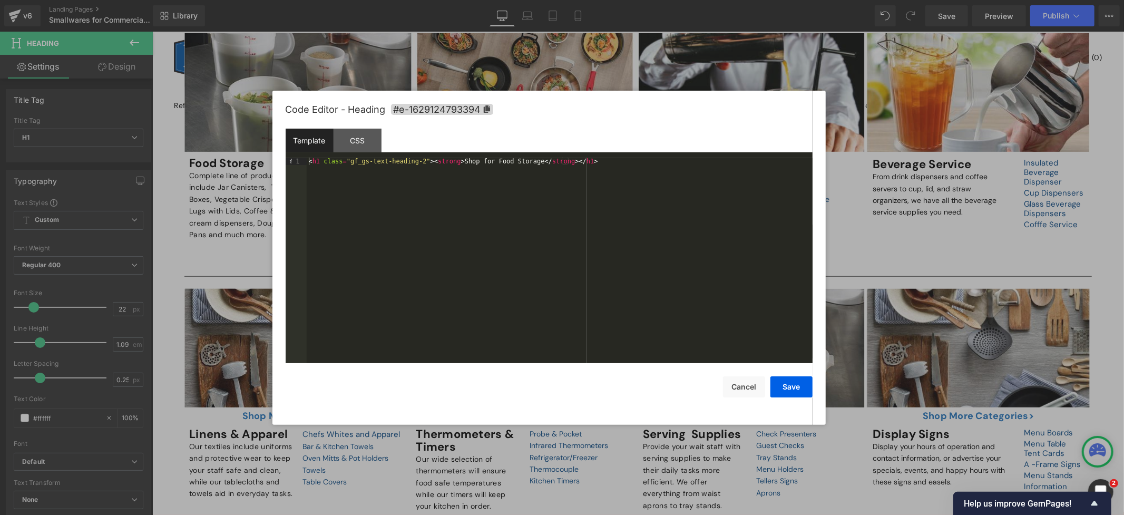
scroll to position [1, 0]
click at [484, 180] on div "< h1 class = "gf_gs-text-heading-2" > < strong > Shop for Food Storage </ stron…" at bounding box center [560, 268] width 506 height 221
click at [736, 379] on button "Cancel" at bounding box center [744, 386] width 42 height 21
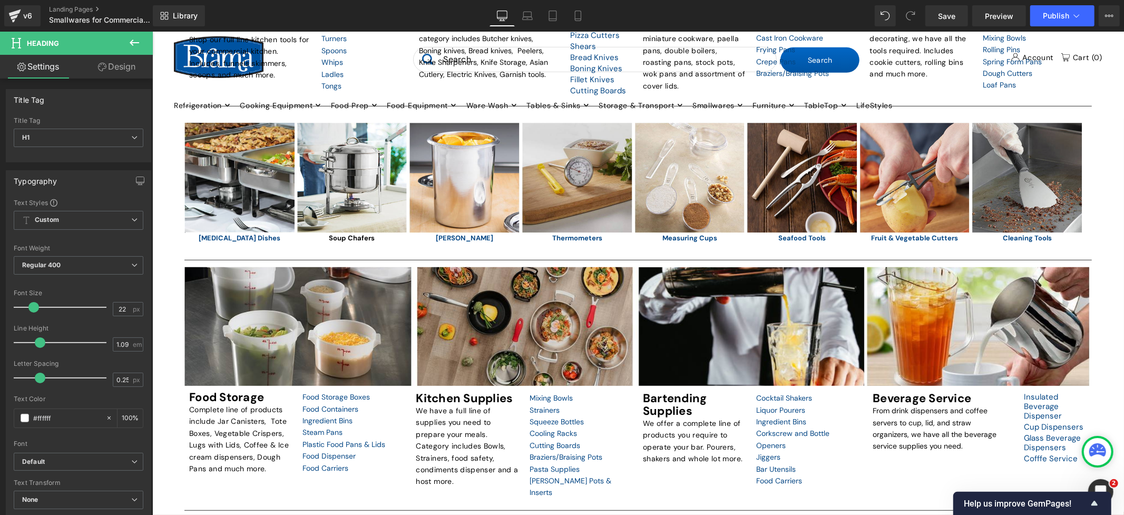
scroll to position [289, 0]
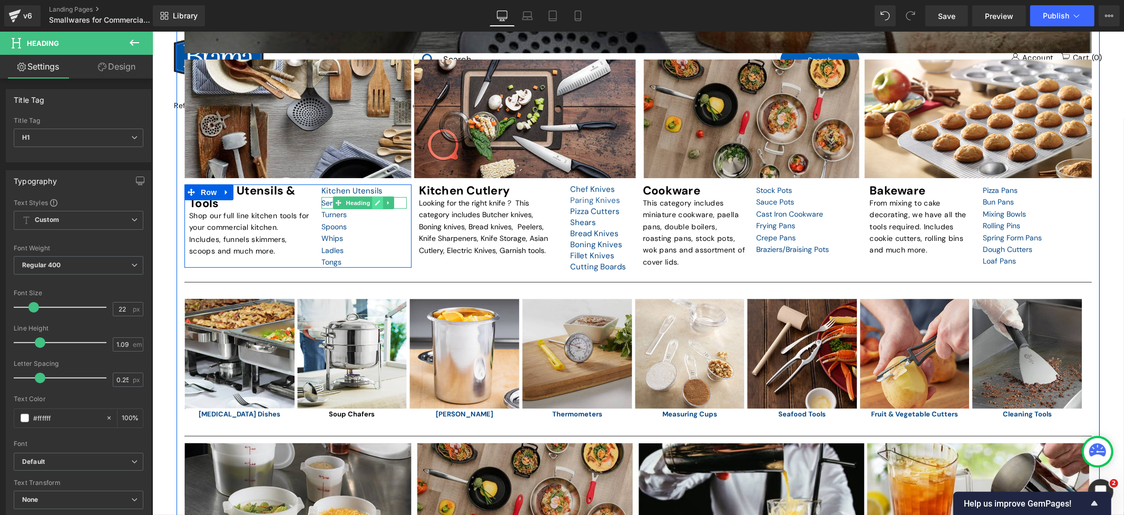
click at [375, 205] on icon at bounding box center [377, 202] width 5 height 5
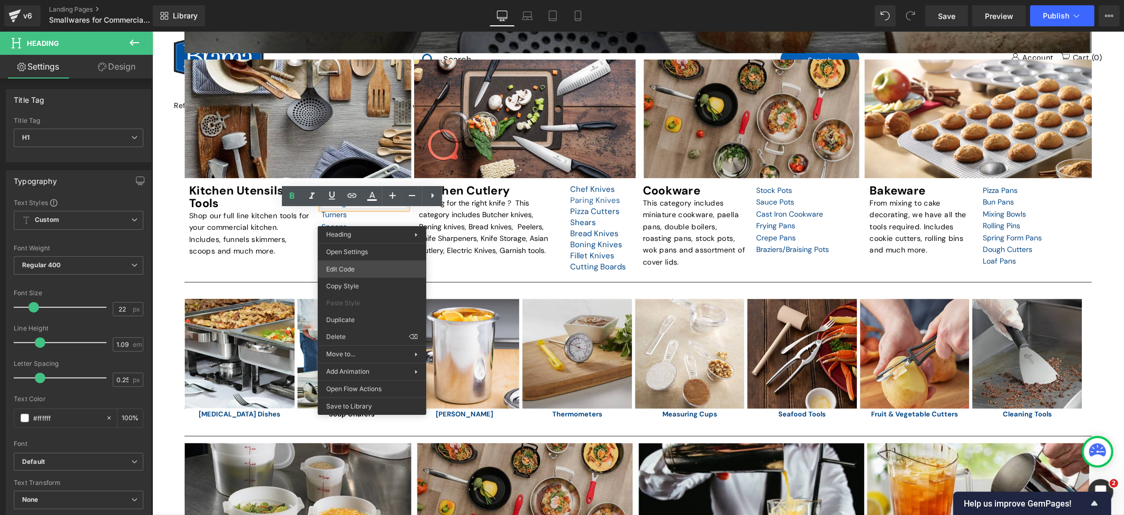
click at [364, 0] on div "Heading You are previewing how the will restyle your page. You can not edit Ele…" at bounding box center [562, 0] width 1124 height 0
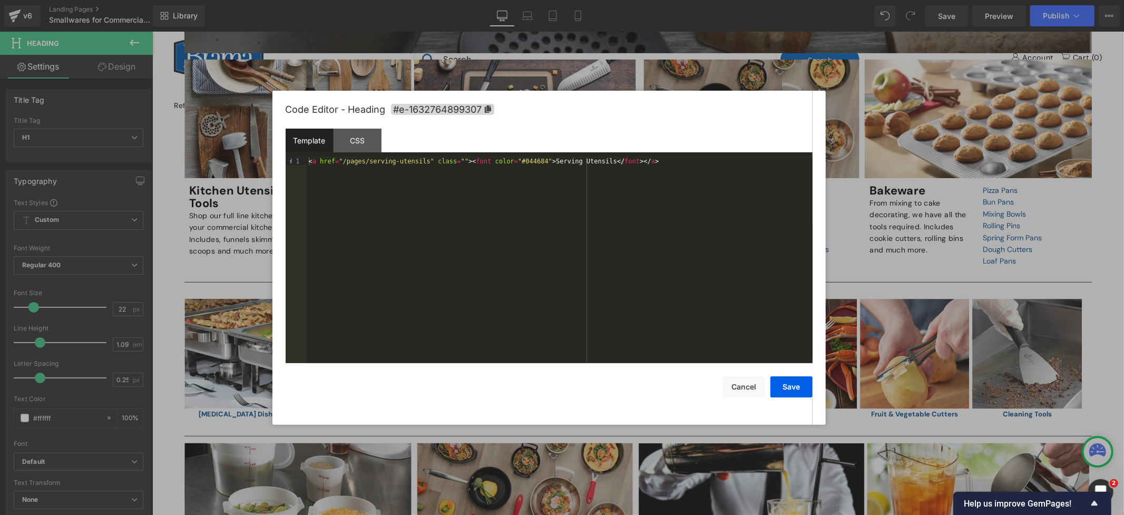
scroll to position [1, 0]
click at [458, 224] on div "< a href = "/pages/serving-utensils" class = "" > < font color = "#044684" > Se…" at bounding box center [560, 268] width 506 height 221
drag, startPoint x: 457, startPoint y: 160, endPoint x: 277, endPoint y: 160, distance: 179.7
click at [277, 160] on div "Code Editor - Heading #e-1632764899307 Template CSS 1 < a href = "/pages/servin…" at bounding box center [548, 258] width 553 height 334
click at [786, 387] on button "Save" at bounding box center [791, 386] width 42 height 21
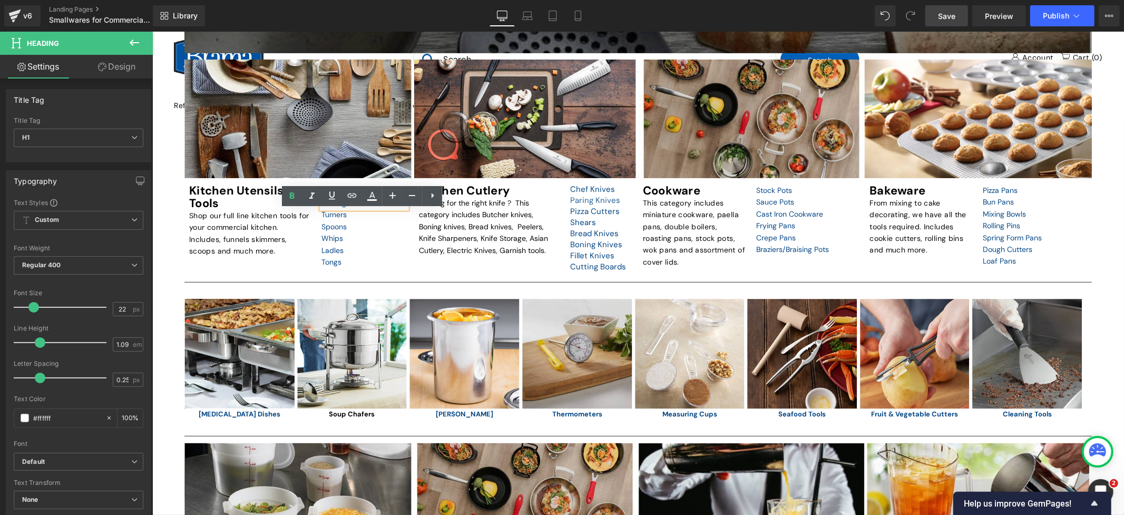
click at [951, 14] on span "Save" at bounding box center [946, 16] width 17 height 11
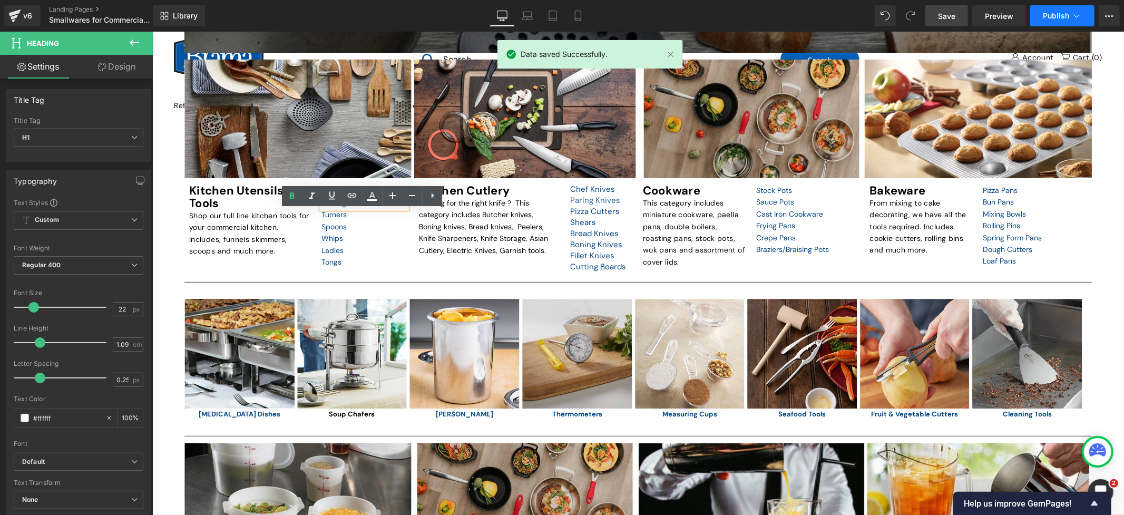
click at [1053, 18] on span "Publish" at bounding box center [1056, 16] width 26 height 8
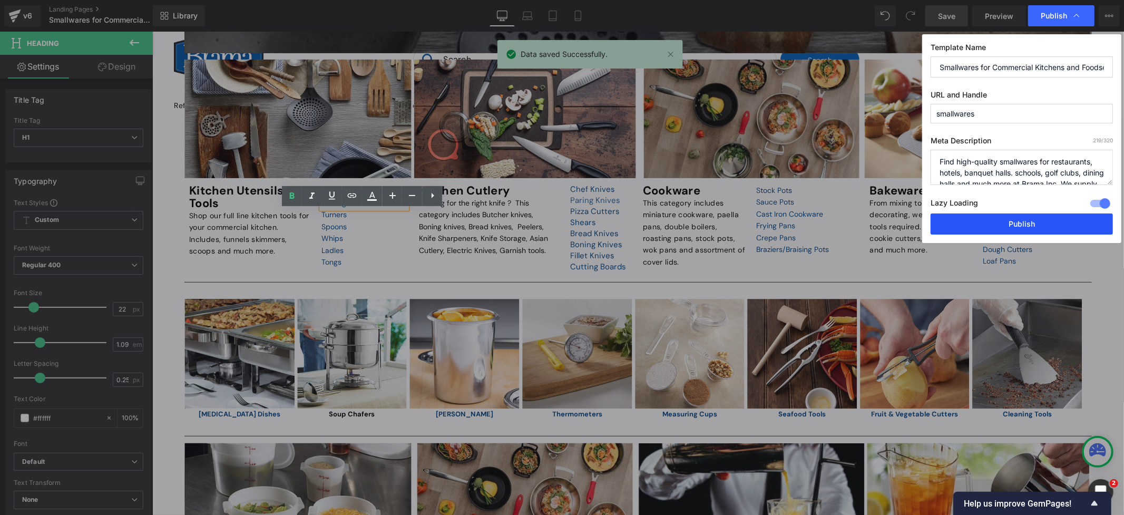
drag, startPoint x: 1010, startPoint y: 221, endPoint x: 854, endPoint y: 192, distance: 159.2
click at [1010, 221] on button "Publish" at bounding box center [1021, 223] width 182 height 21
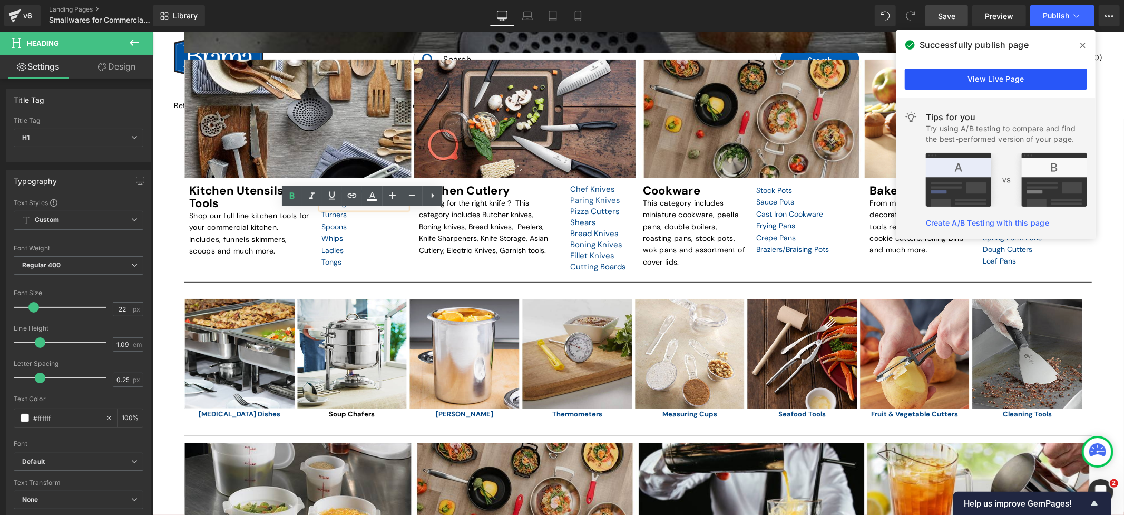
click at [1005, 81] on link "View Live Page" at bounding box center [996, 78] width 182 height 21
